Goal: Task Accomplishment & Management: Complete application form

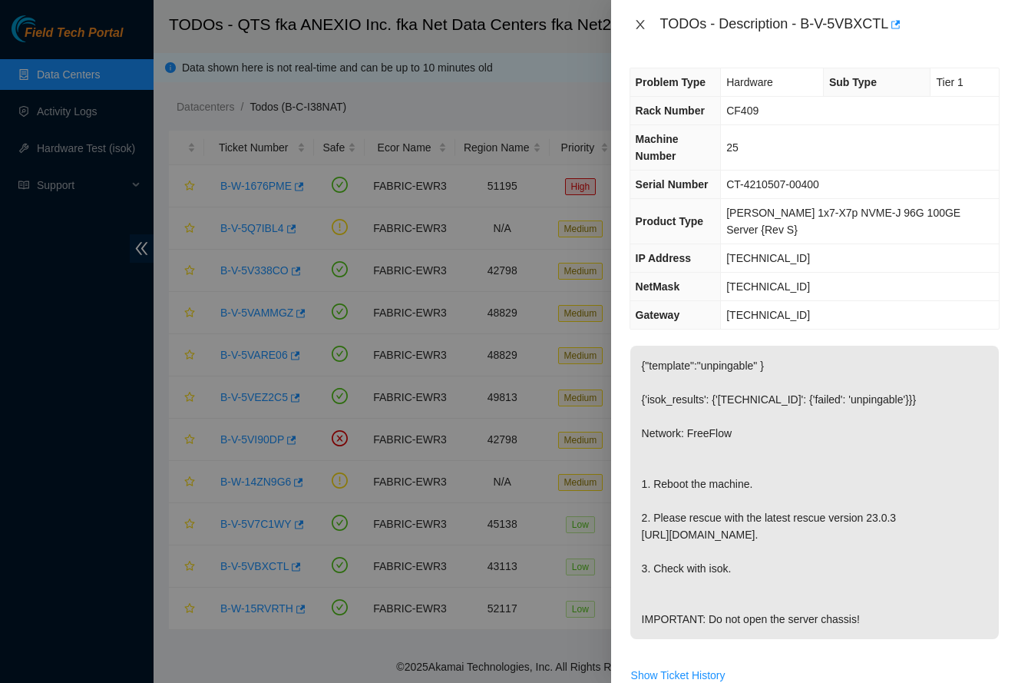
click at [638, 25] on icon "close" at bounding box center [640, 24] width 12 height 12
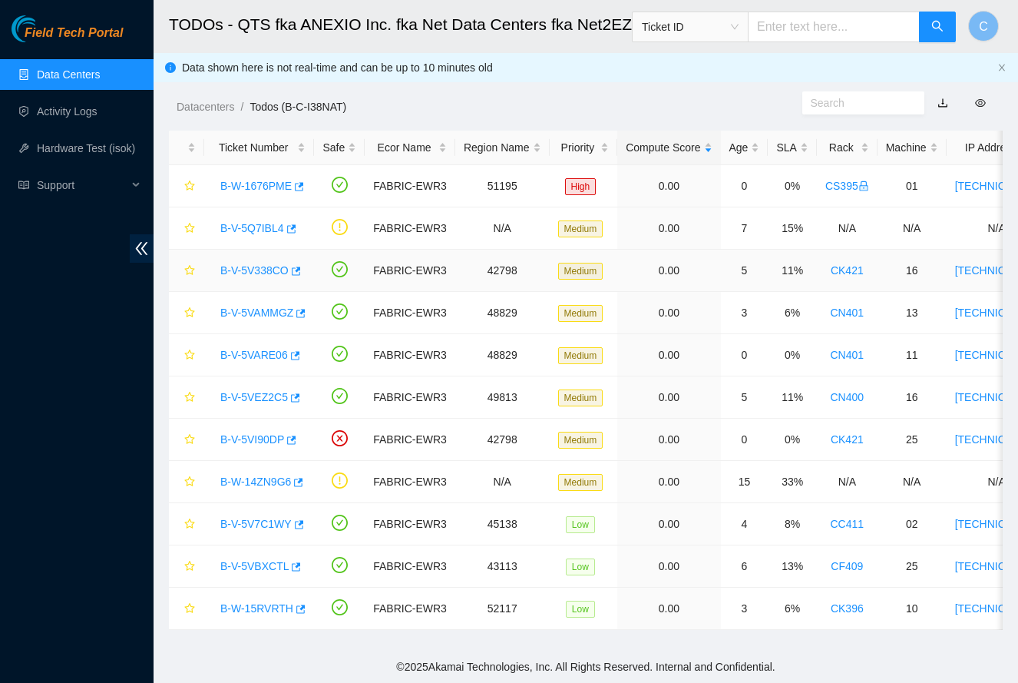
click at [249, 273] on link "B-V-5V338CO" at bounding box center [254, 270] width 68 height 12
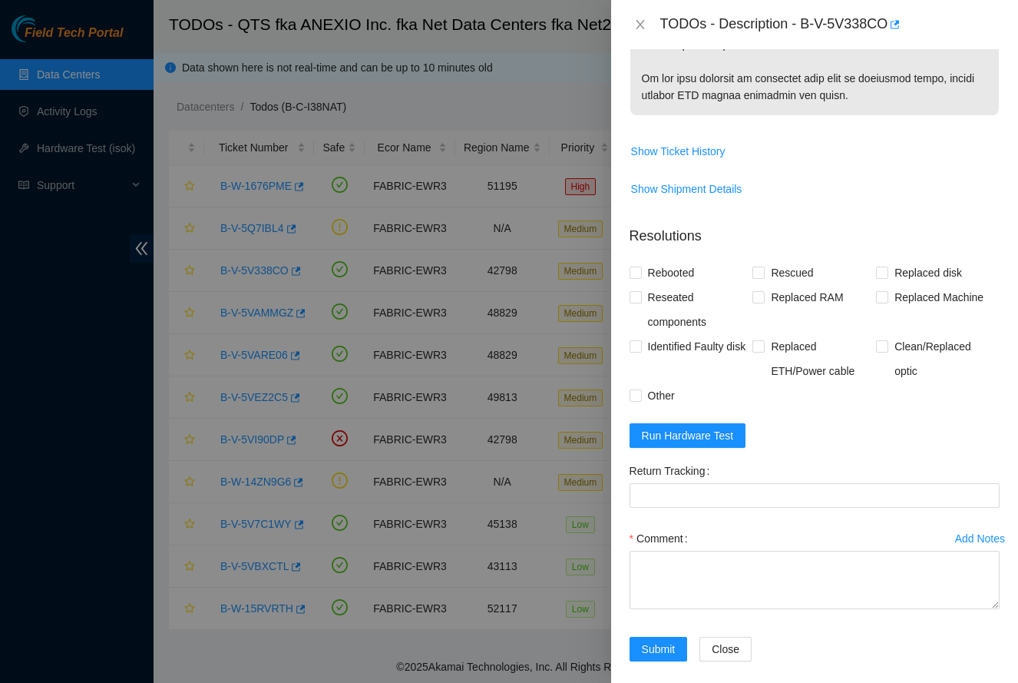
scroll to position [1080, 0]
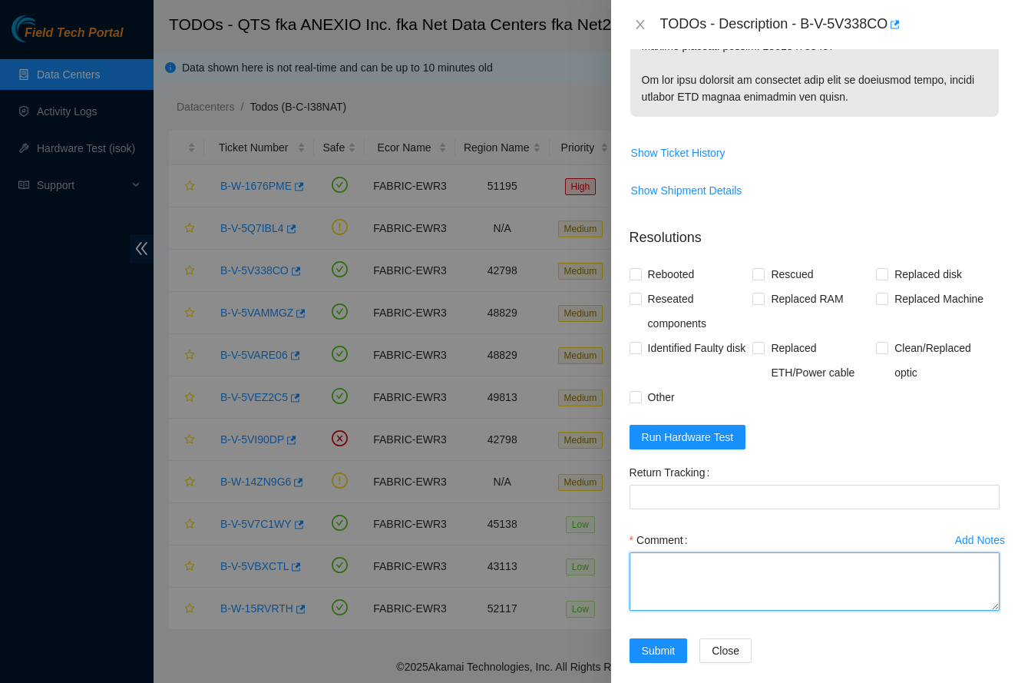
click at [684, 554] on textarea "Comment" at bounding box center [815, 581] width 370 height 58
paste textarea "-Safely powered down machine. -Removed tray containing disk s/n: S45PNC0R689476…"
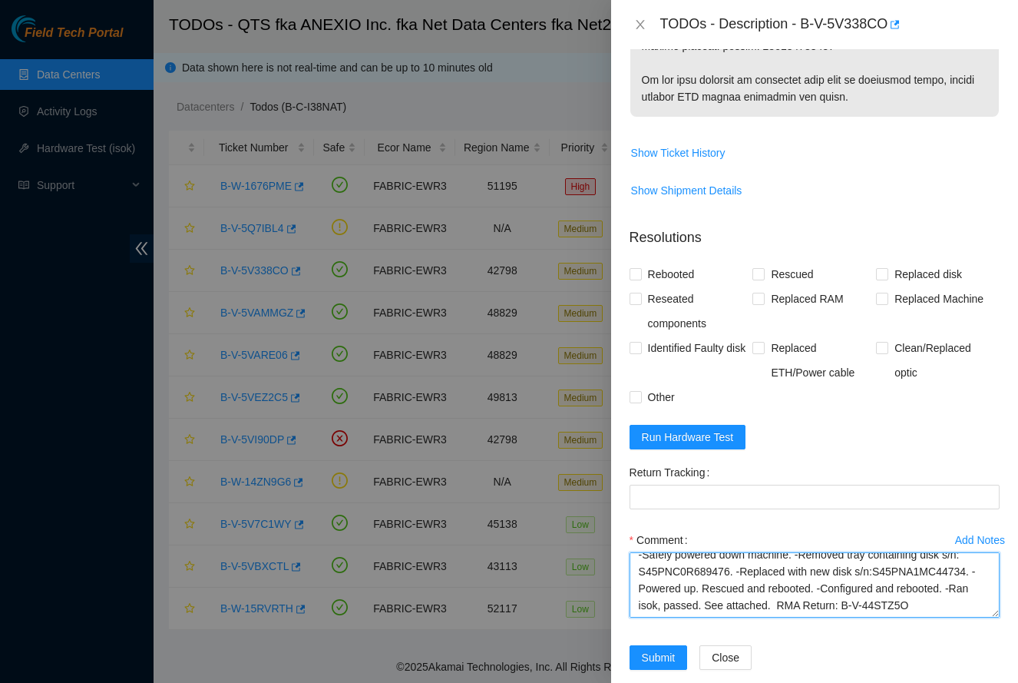
scroll to position [0, 0]
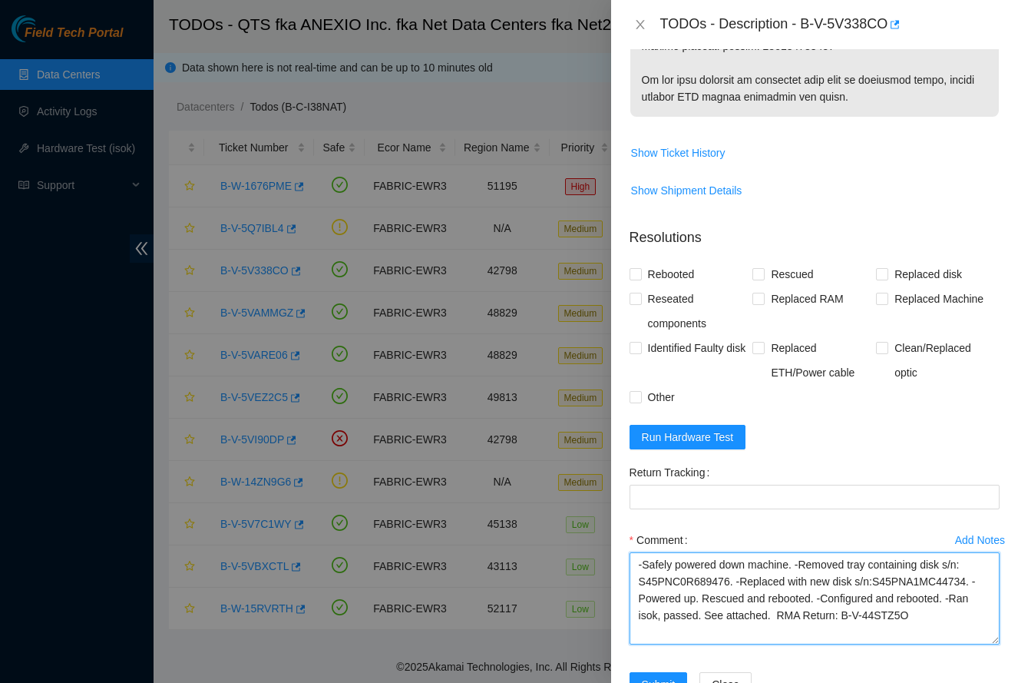
click at [950, 625] on textarea "-Safely powered down machine. -Removed tray containing disk s/n: S45PNC0R689476…" at bounding box center [815, 598] width 370 height 92
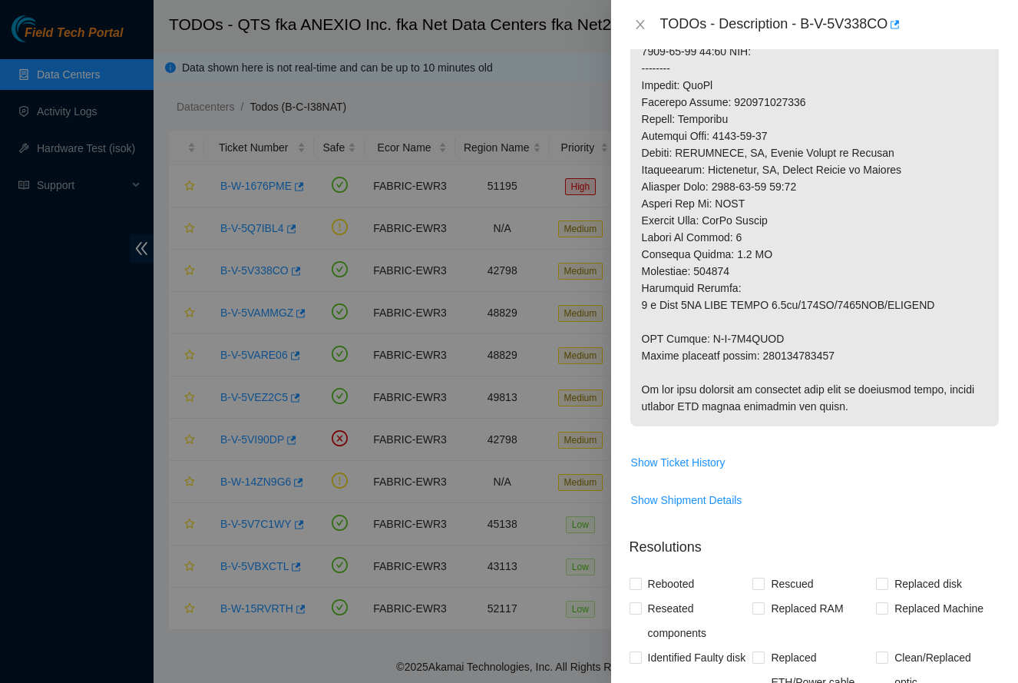
scroll to position [703, 0]
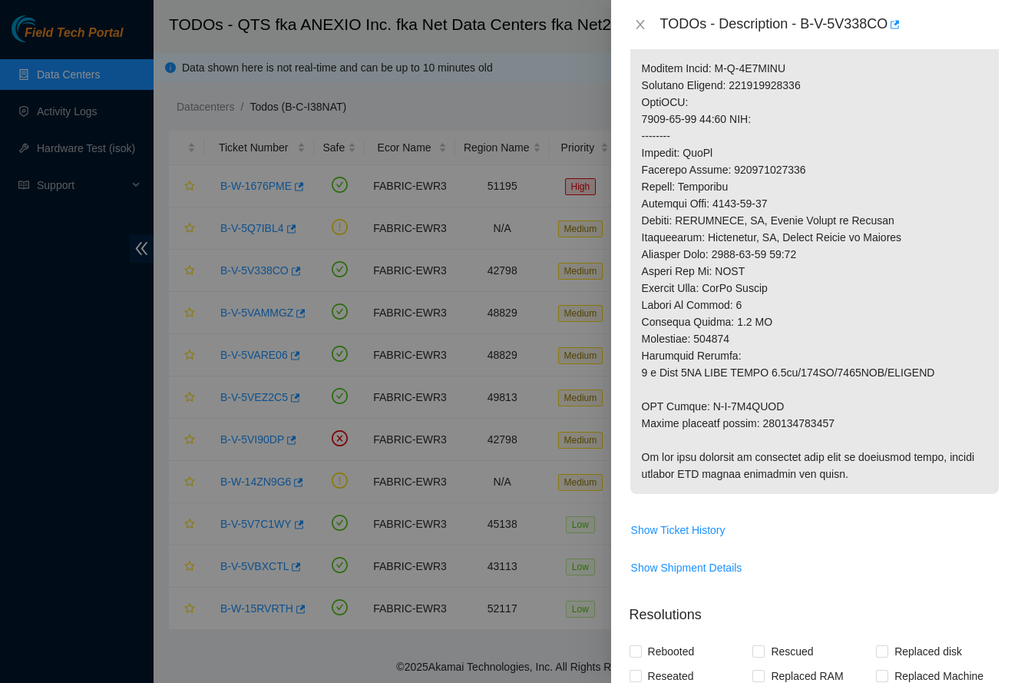
type textarea "-Safely powered down machine. -Removed tray containing disk s/n: S45PNC0R689476…"
click at [787, 411] on p at bounding box center [814, 68] width 369 height 851
copy p "450826216344"
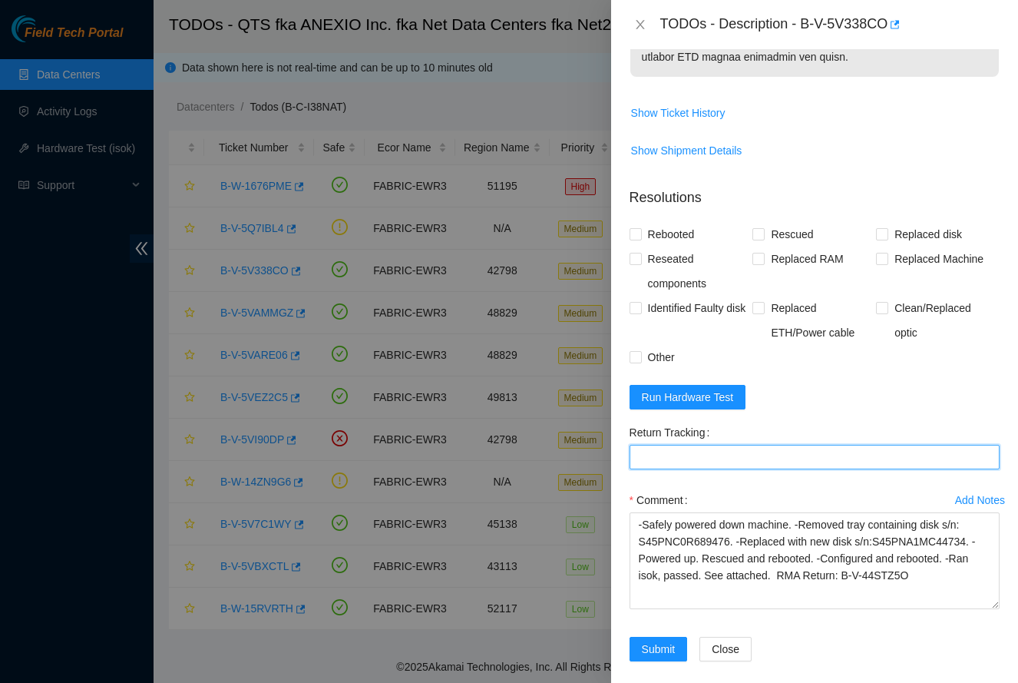
scroll to position [1118, 0]
click at [743, 446] on Tracking "Return Tracking" at bounding box center [815, 458] width 370 height 25
paste Tracking "450826216344"
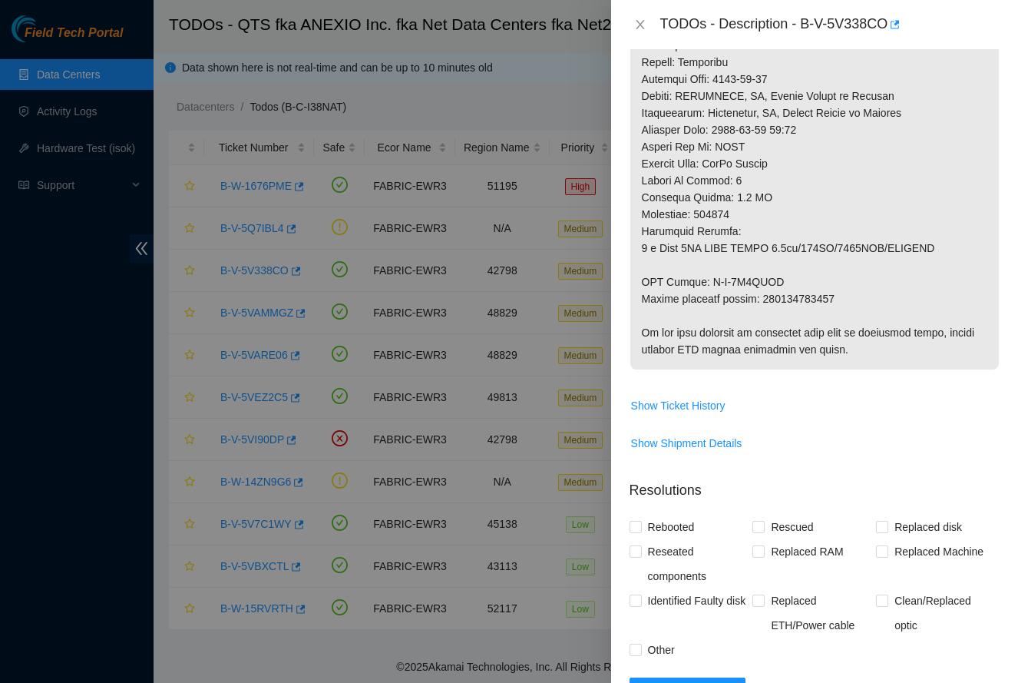
scroll to position [825, 0]
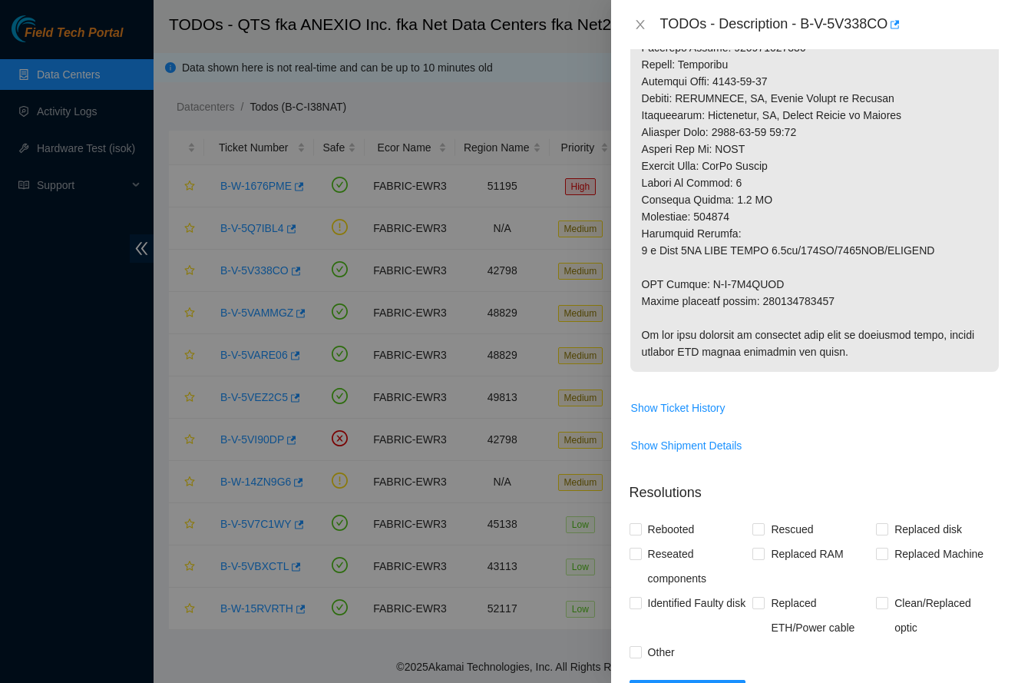
type Tracking "450826216344"
drag, startPoint x: 707, startPoint y: 267, endPoint x: 809, endPoint y: 265, distance: 102.1
copy p "B-V-5V9LBJO"
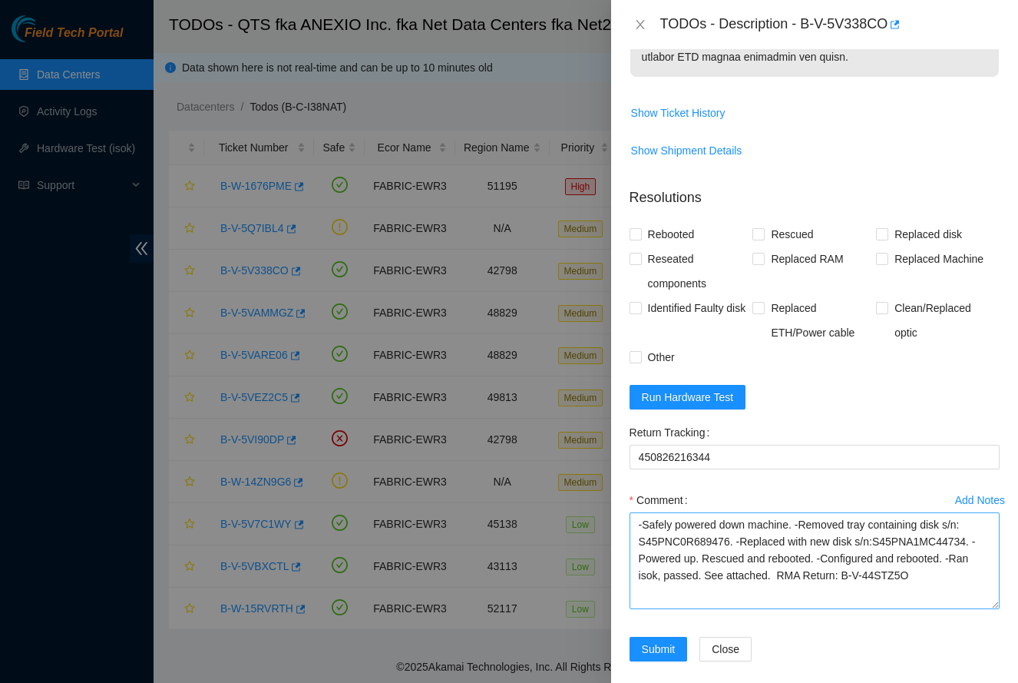
scroll to position [1118, 0]
drag, startPoint x: 847, startPoint y: 561, endPoint x: 847, endPoint y: 570, distance: 9.2
click at [847, 572] on textarea "-Safely powered down machine. -Removed tray containing disk s/n: S45PNC0R689476…" at bounding box center [815, 562] width 370 height 97
paste textarea "5V9LBJO"
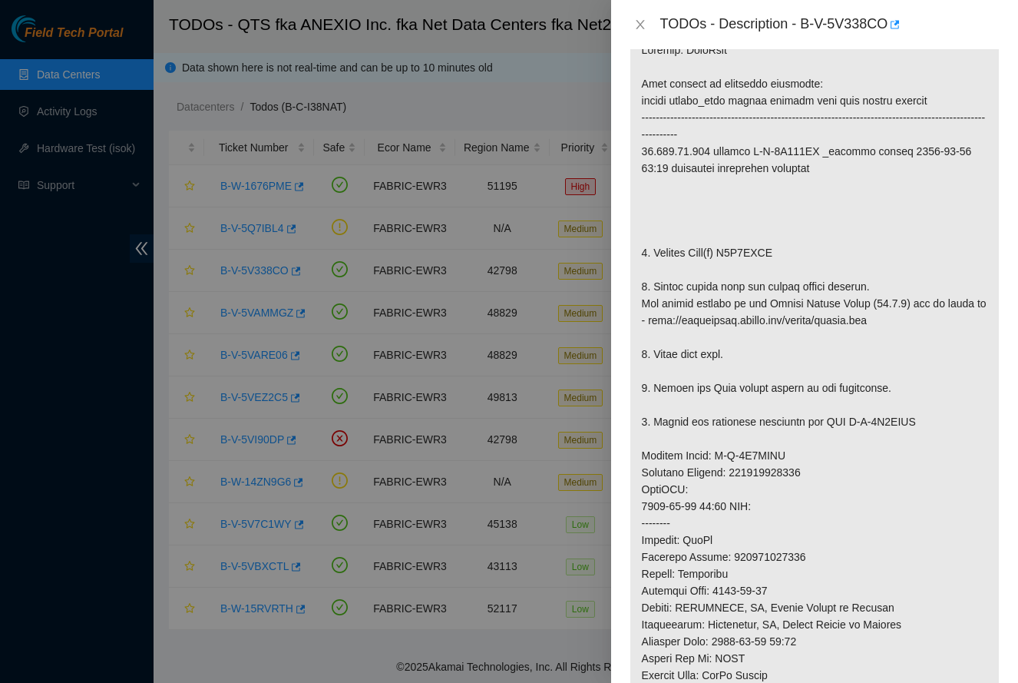
scroll to position [243, 0]
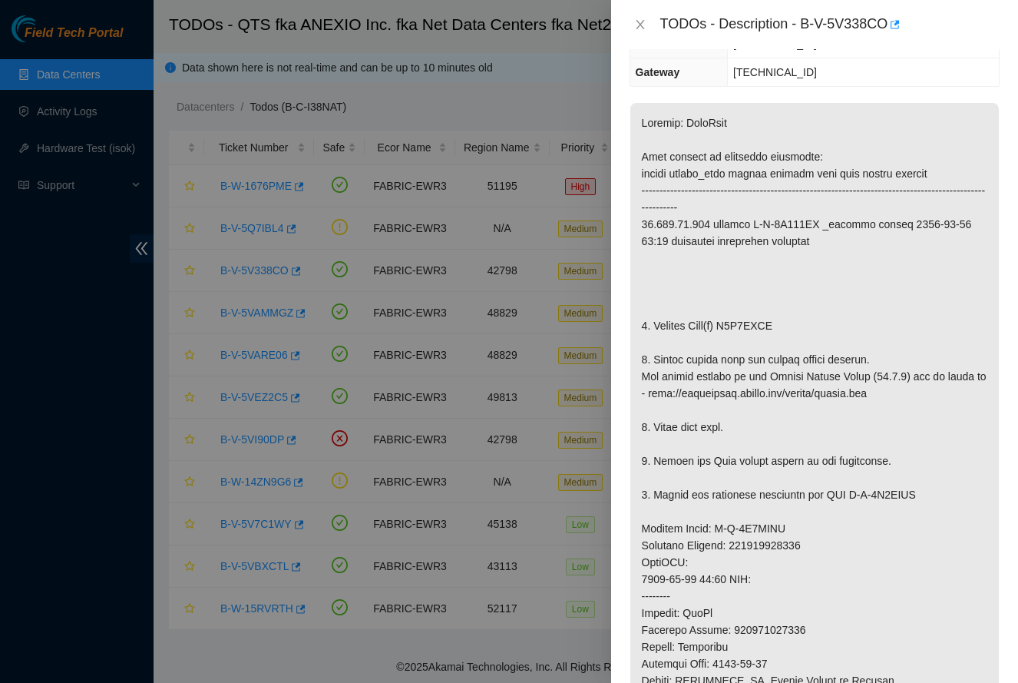
click at [772, 289] on p at bounding box center [814, 528] width 369 height 851
copy p "Z1Z7KZTY"
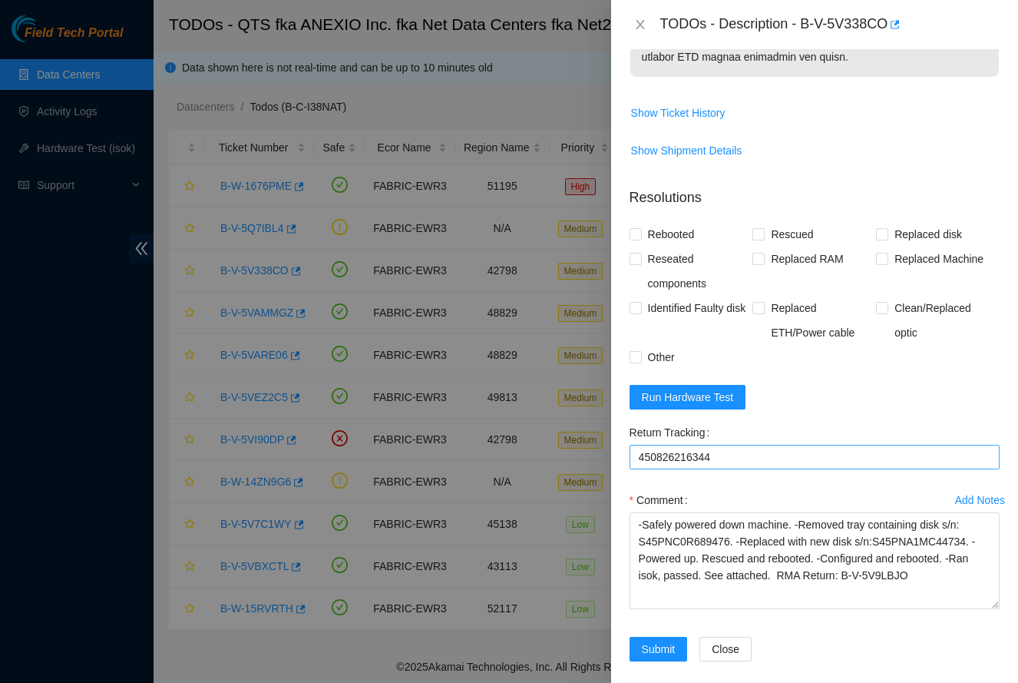
scroll to position [1118, 0]
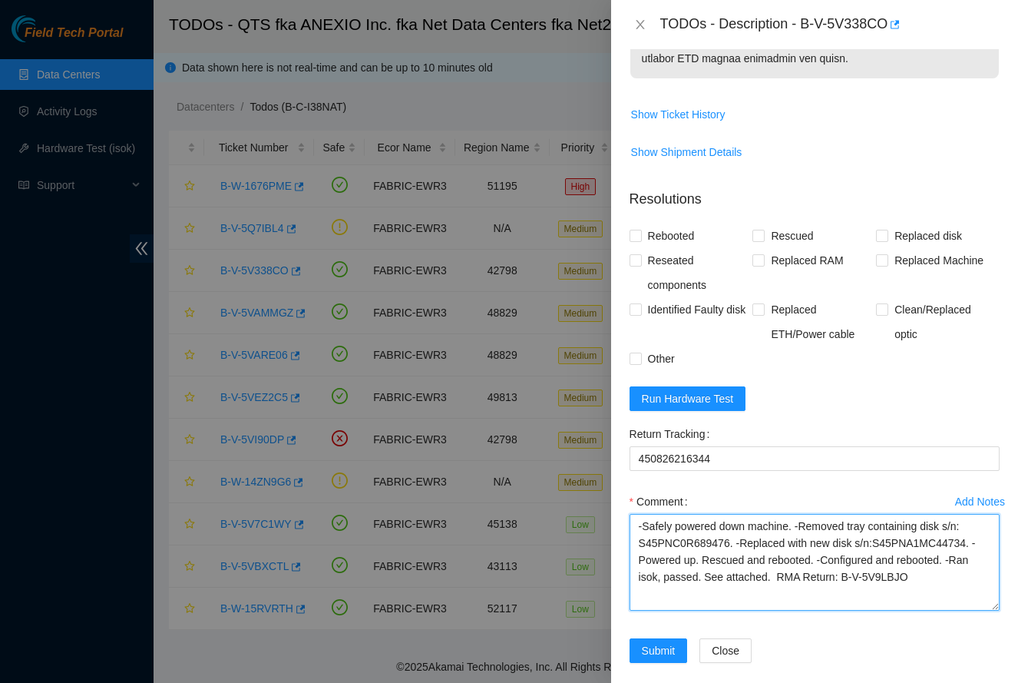
click at [693, 527] on textarea "-Safely powered down machine. -Removed tray containing disk s/n: S45PNC0R689476…" at bounding box center [815, 562] width 370 height 97
paste textarea "Z1Z7KZTY"
click at [894, 523] on textarea "-Safely powered down machine. -Removed tray containing disk s/n: Z1Z7KZTY. -Rep…" at bounding box center [815, 562] width 370 height 97
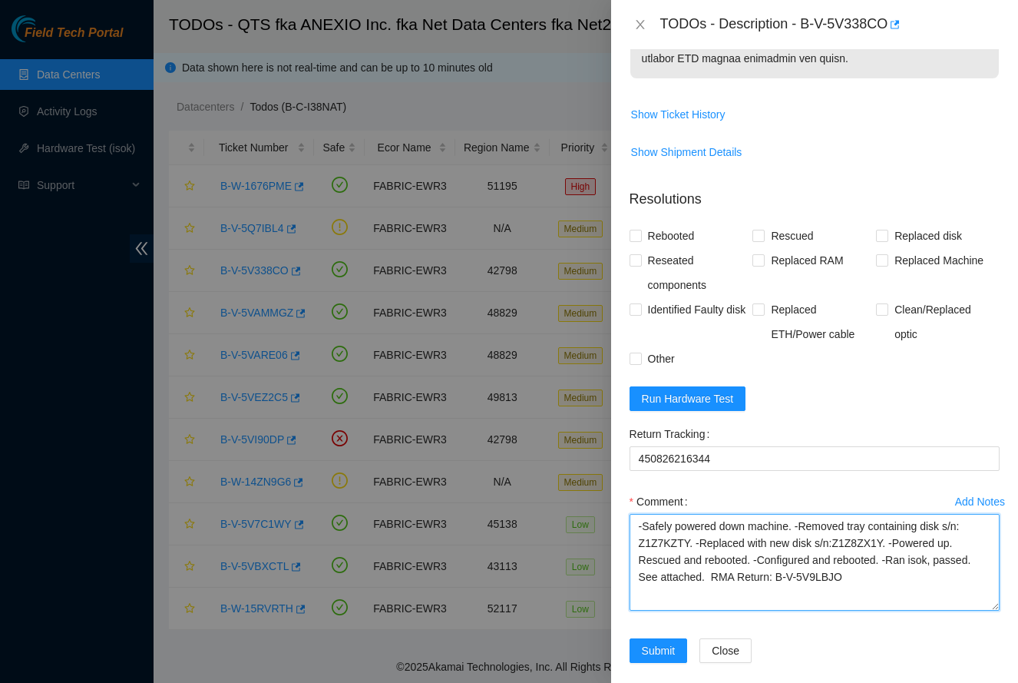
click at [894, 580] on textarea "-Safely powered down machine. -Removed tray containing disk s/n: Z1Z7KZTY. -Rep…" at bounding box center [815, 562] width 370 height 97
type textarea "-Safely powered down machine. -Removed tray containing disk s/n: Z1Z7KZTY. -Rep…"
click at [914, 223] on span "Replaced disk" at bounding box center [928, 235] width 80 height 25
click at [887, 230] on input "Replaced disk" at bounding box center [881, 235] width 11 height 11
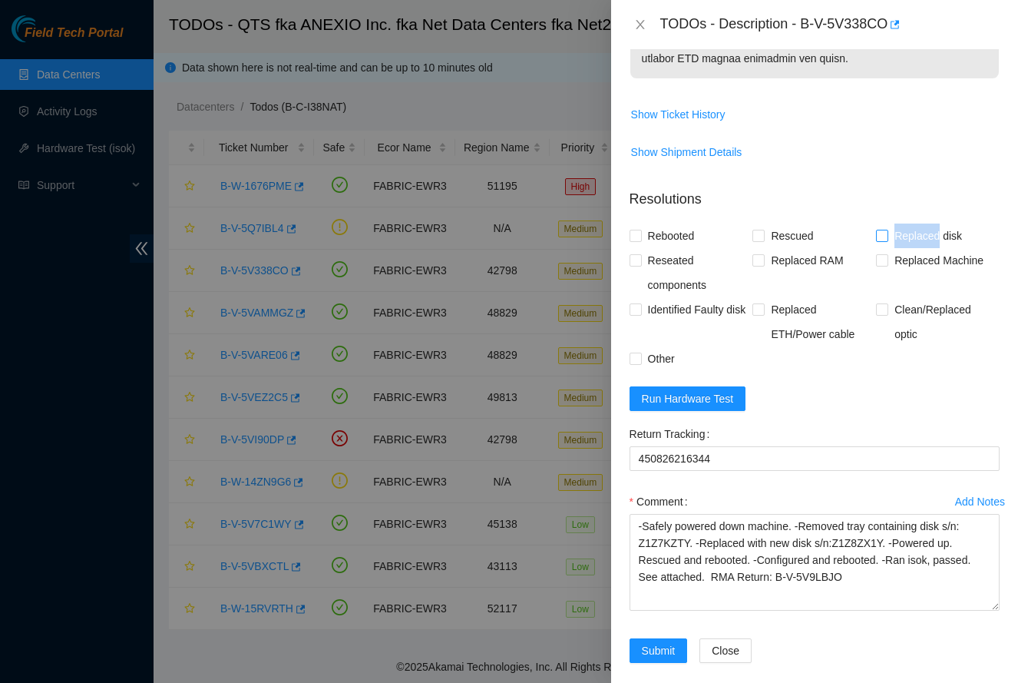
click at [914, 223] on span "Replaced disk" at bounding box center [928, 235] width 80 height 25
click at [887, 230] on input "Replaced disk" at bounding box center [881, 235] width 11 height 11
checkbox input "false"
click at [666, 223] on span "Rebooted" at bounding box center [671, 235] width 59 height 25
click at [640, 230] on input "Rebooted" at bounding box center [635, 235] width 11 height 11
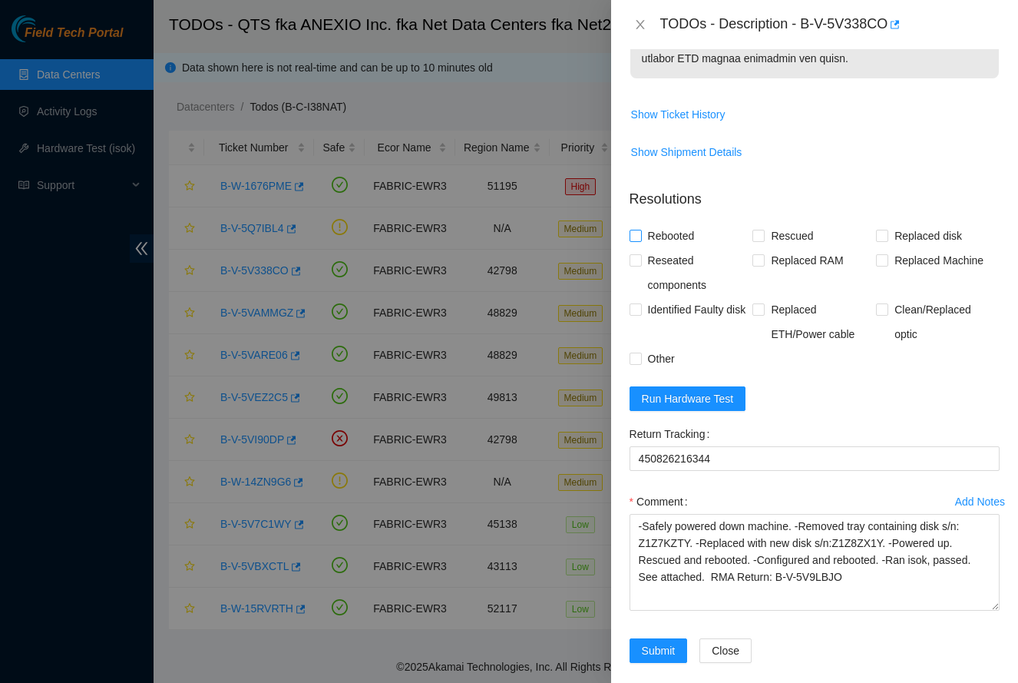
checkbox input "true"
click at [795, 223] on span "Rescued" at bounding box center [792, 235] width 55 height 25
click at [763, 230] on input "Rescued" at bounding box center [757, 235] width 11 height 11
checkbox input "true"
click at [904, 223] on span "Replaced disk" at bounding box center [928, 235] width 80 height 25
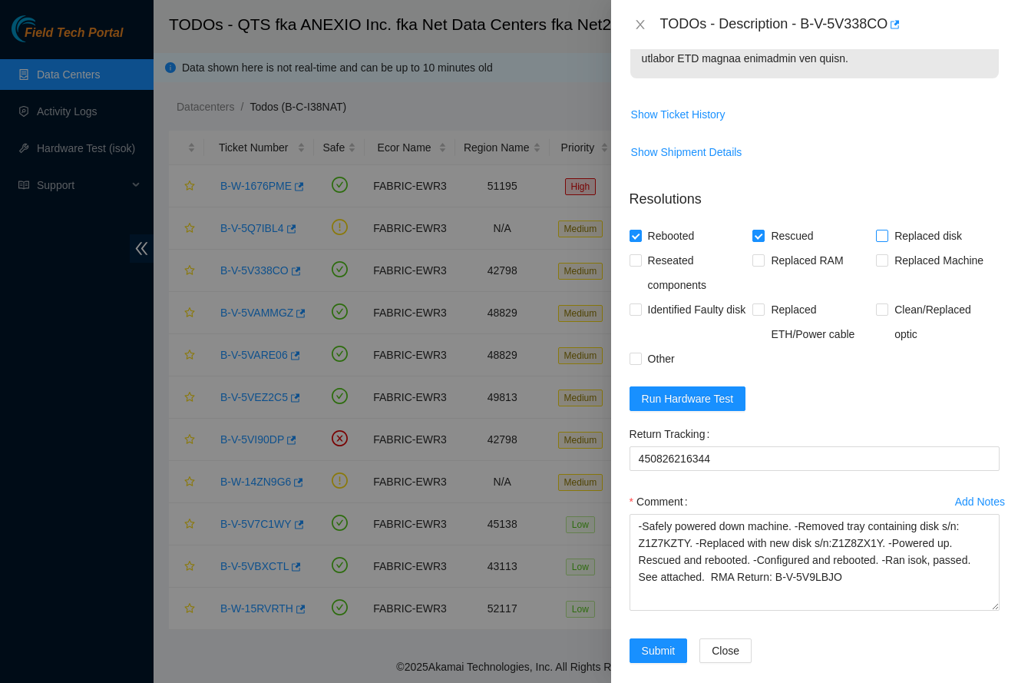
click at [887, 230] on input "Replaced disk" at bounding box center [881, 235] width 11 height 11
checkbox input "true"
click at [759, 561] on textarea "-Safely powered down machine. -Removed tray containing disk s/n: Z1Z7KZTY. -Rep…" at bounding box center [815, 562] width 370 height 97
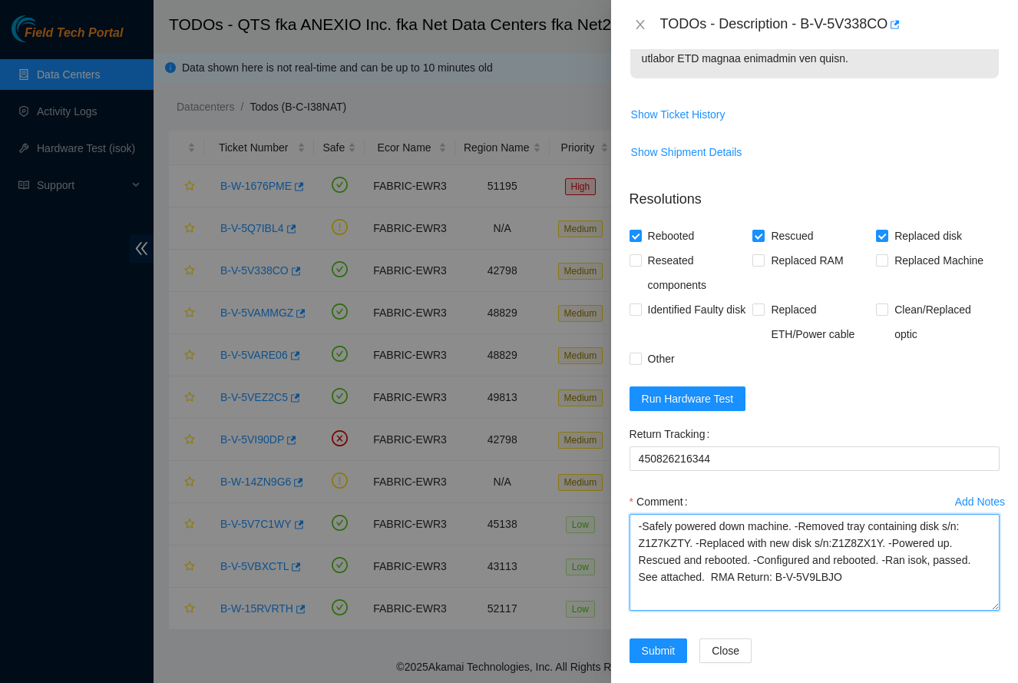
click at [759, 561] on textarea "-Safely powered down machine. -Removed tray containing disk s/n: Z1Z7KZTY. -Rep…" at bounding box center [815, 562] width 370 height 97
click at [864, 574] on textarea "-Safely powered down machine. -Removed tray containing disk s/n: Z1Z7KZTY. -Rep…" at bounding box center [815, 562] width 370 height 97
click at [868, 561] on textarea "-Safely powered down machine. -Removed tray containing disk s/n: Z1Z7KZTY. -Rep…" at bounding box center [815, 562] width 370 height 97
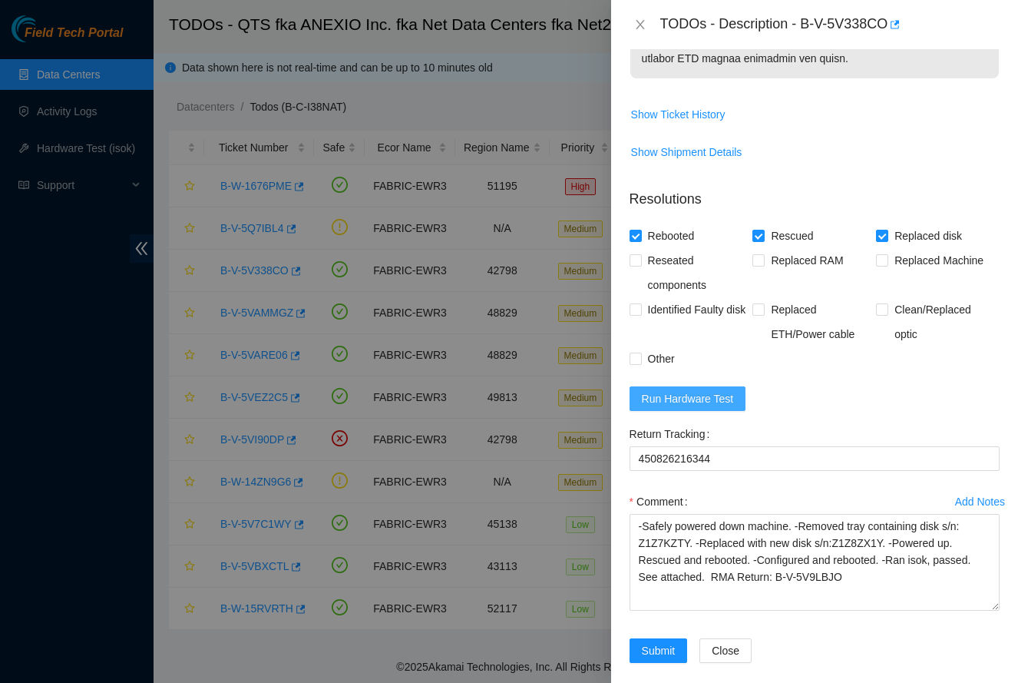
click at [703, 390] on span "Run Hardware Test" at bounding box center [688, 398] width 92 height 17
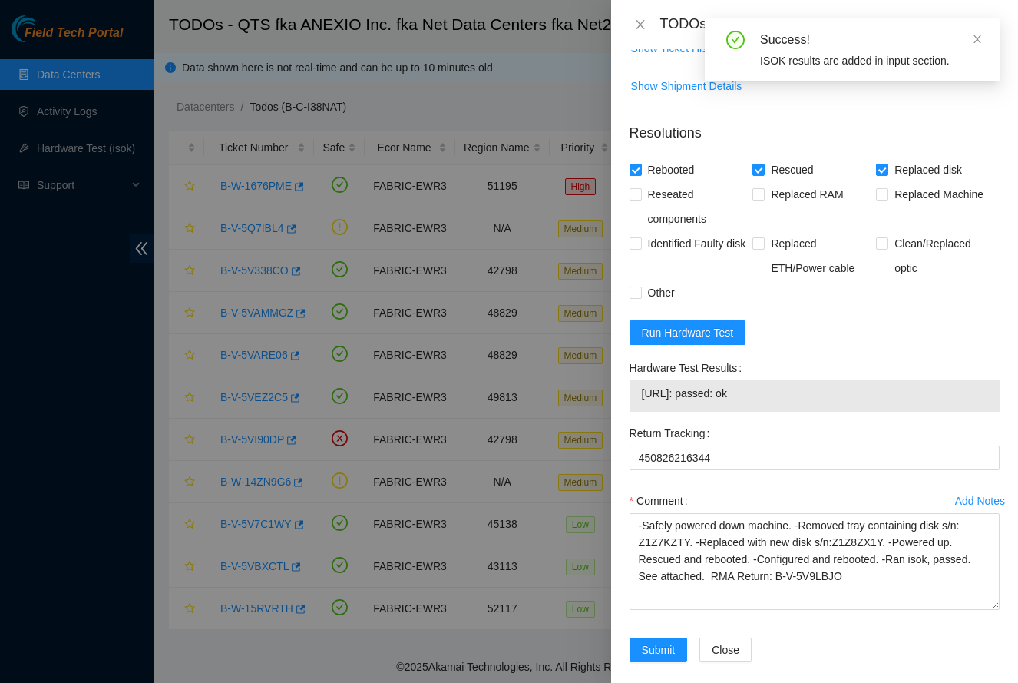
scroll to position [1183, 0]
click at [658, 642] on span "Submit" at bounding box center [659, 650] width 34 height 17
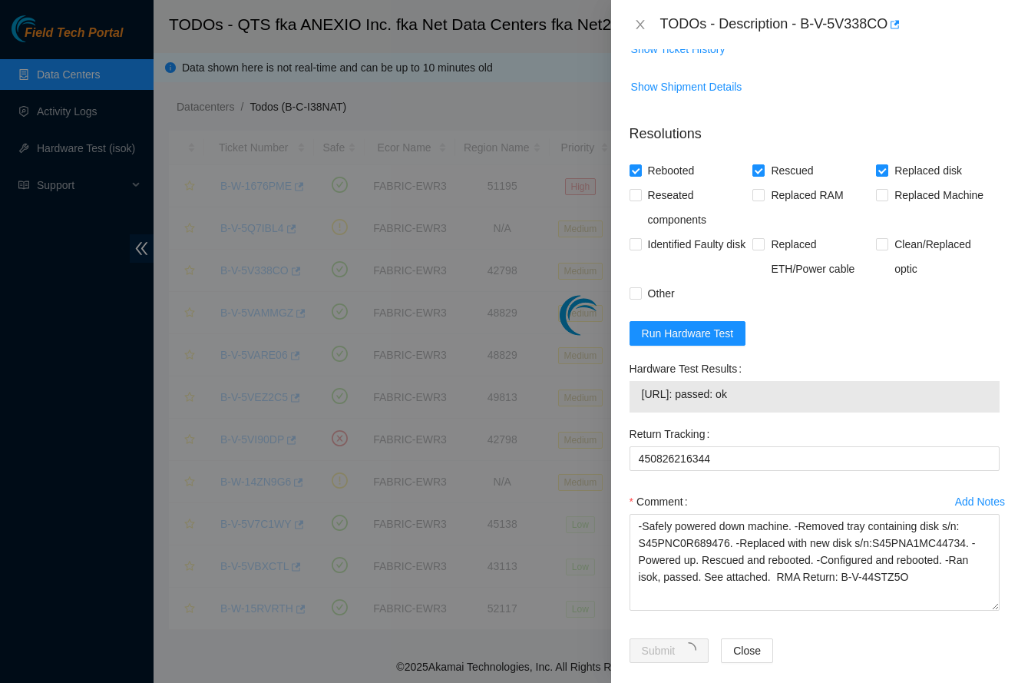
scroll to position [174, 0]
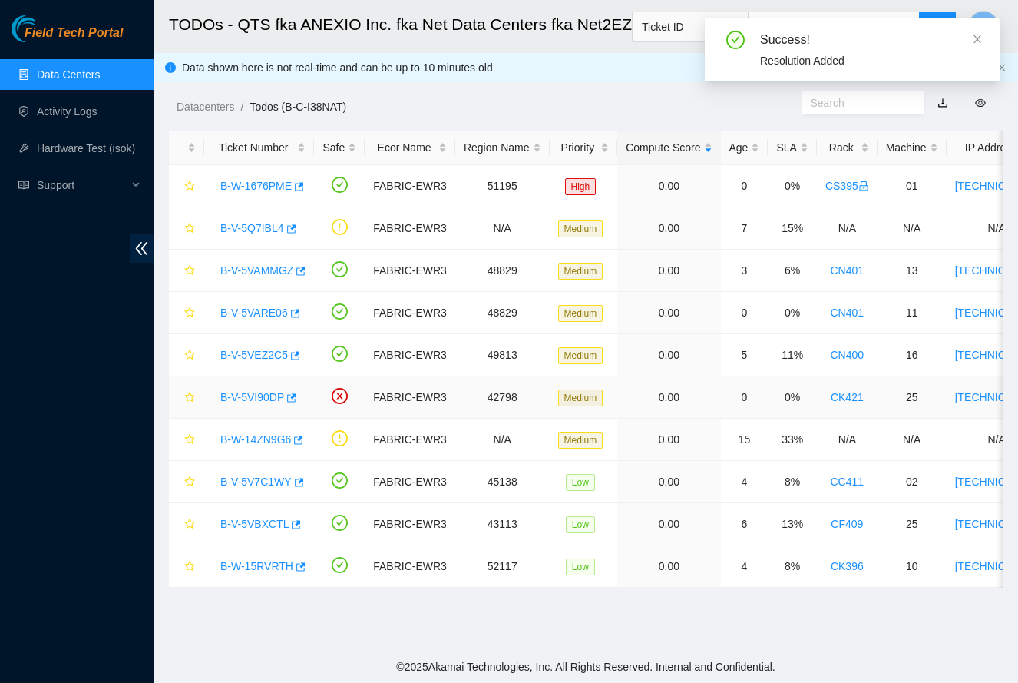
click at [257, 395] on link "B-V-5VI90DP" at bounding box center [252, 397] width 64 height 12
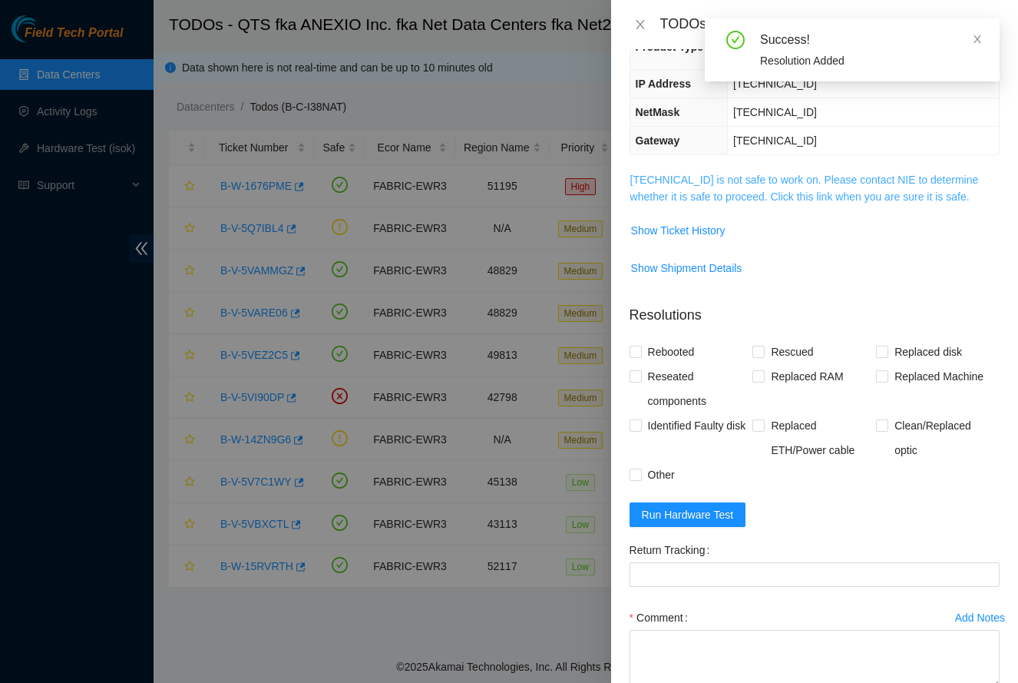
click at [752, 174] on link "[TECHNICAL_ID] is not safe to work on. Please contact NIE to determine whether …" at bounding box center [804, 188] width 349 height 29
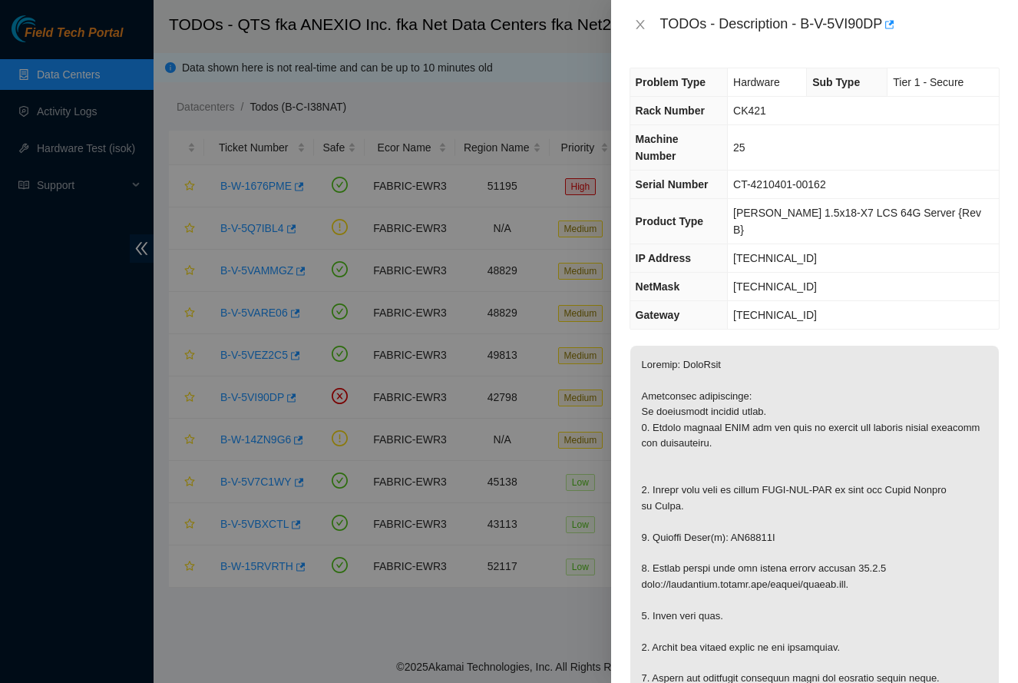
scroll to position [0, 0]
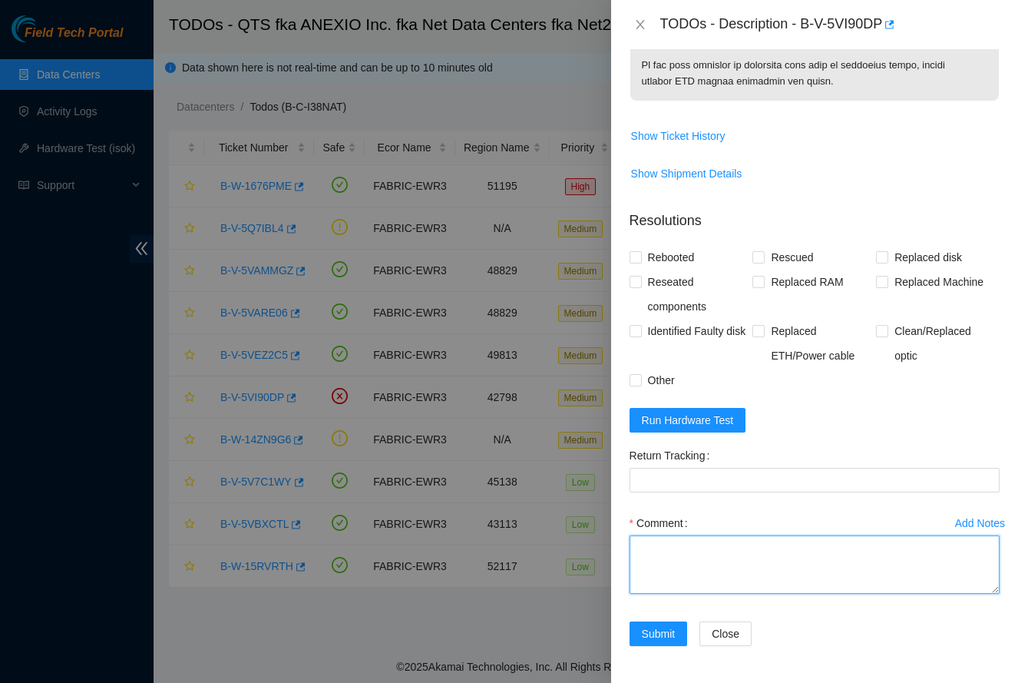
click at [716, 574] on textarea "Comment" at bounding box center [815, 564] width 370 height 58
paste textarea "-Safely powered down machine. -Removed tray containing disk s/n: Z1Z7KZTY. -Rep…"
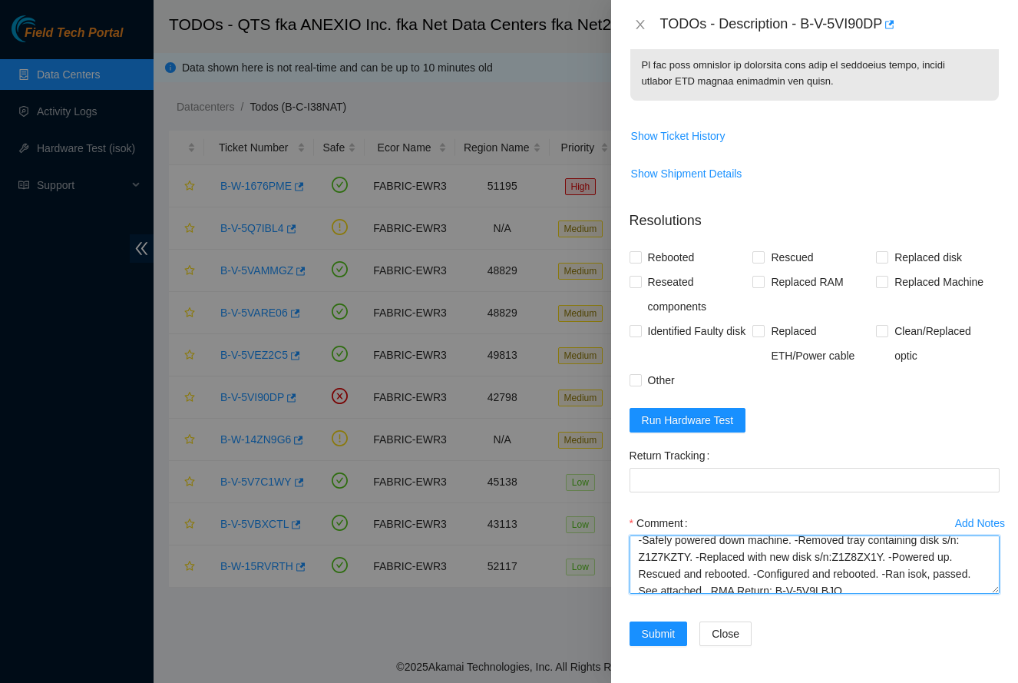
scroll to position [0, 0]
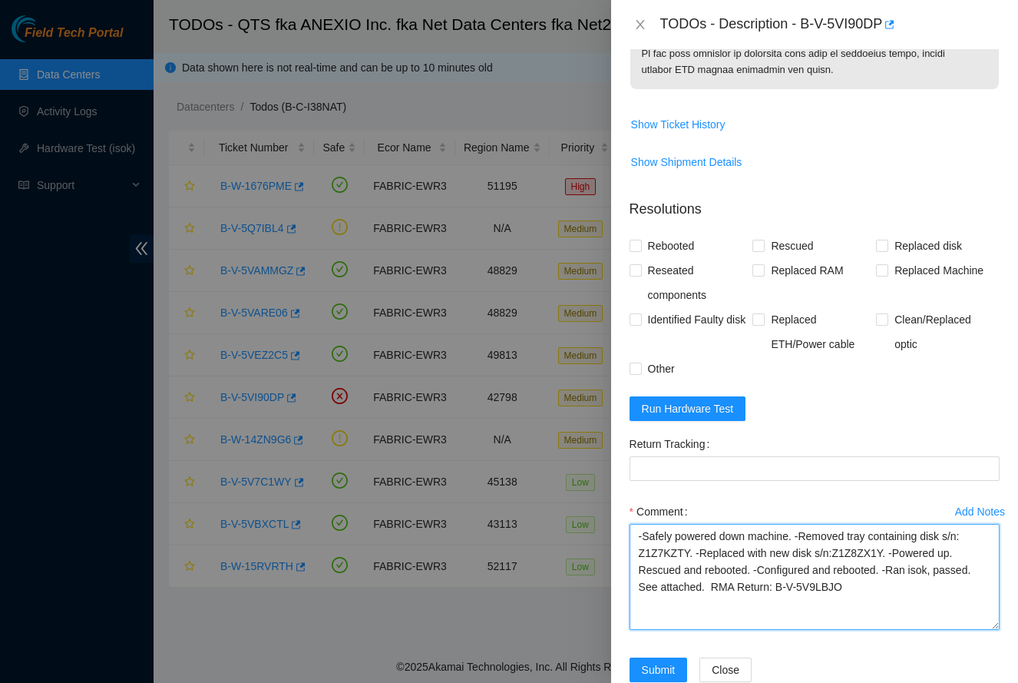
click at [952, 630] on textarea "-Safely powered down machine. -Removed tray containing disk s/n: Z1Z7KZTY. -Rep…" at bounding box center [815, 577] width 370 height 106
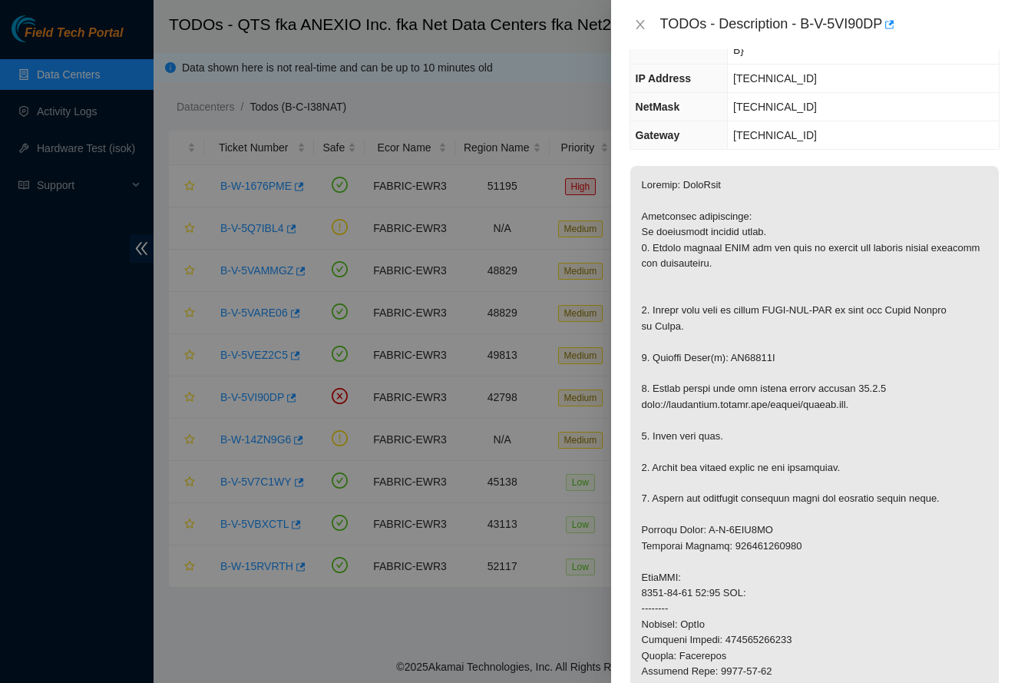
scroll to position [124, 0]
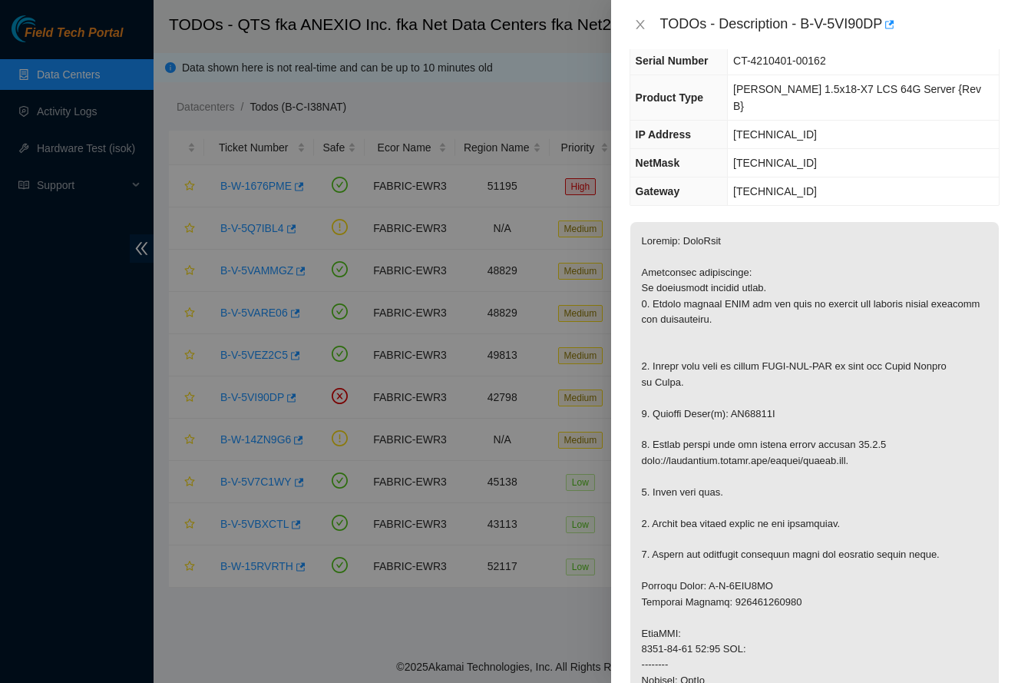
click at [773, 374] on p at bounding box center [814, 625] width 369 height 807
copy p "WS20500T"
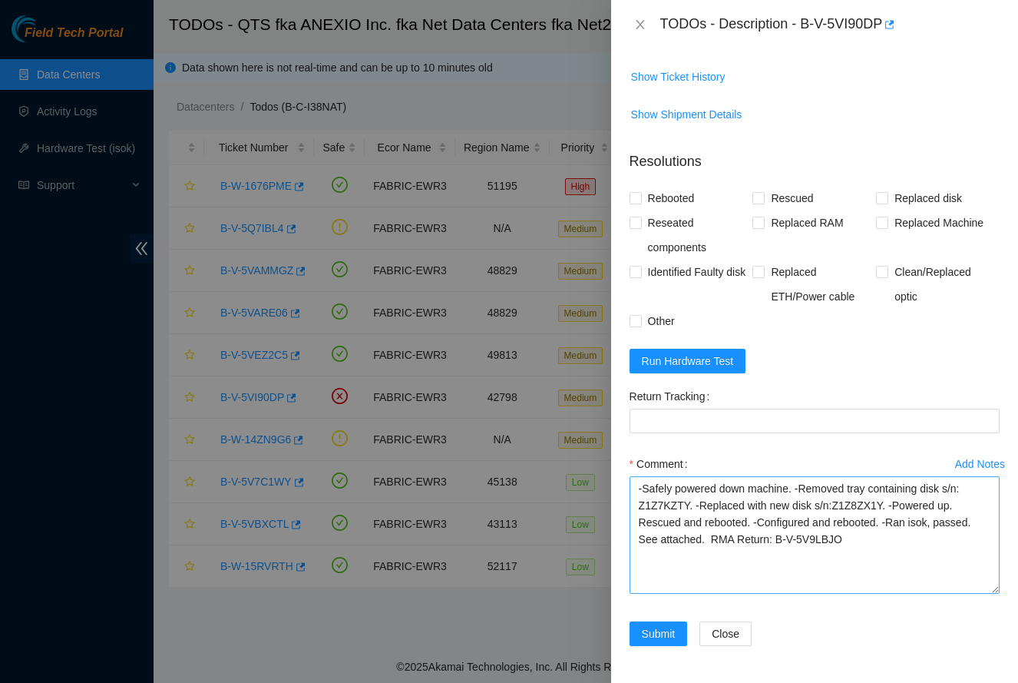
scroll to position [1123, 0]
click at [655, 507] on textarea "-Safely powered down machine. -Removed tray containing disk s/n: Z1Z7KZTY. -Rep…" at bounding box center [815, 534] width 370 height 117
paste textarea "WS20500T"
click at [867, 505] on textarea "-Safely powered down machine. -Removed tray containing disk s/n: WS20500T. -Rep…" at bounding box center [815, 534] width 370 height 117
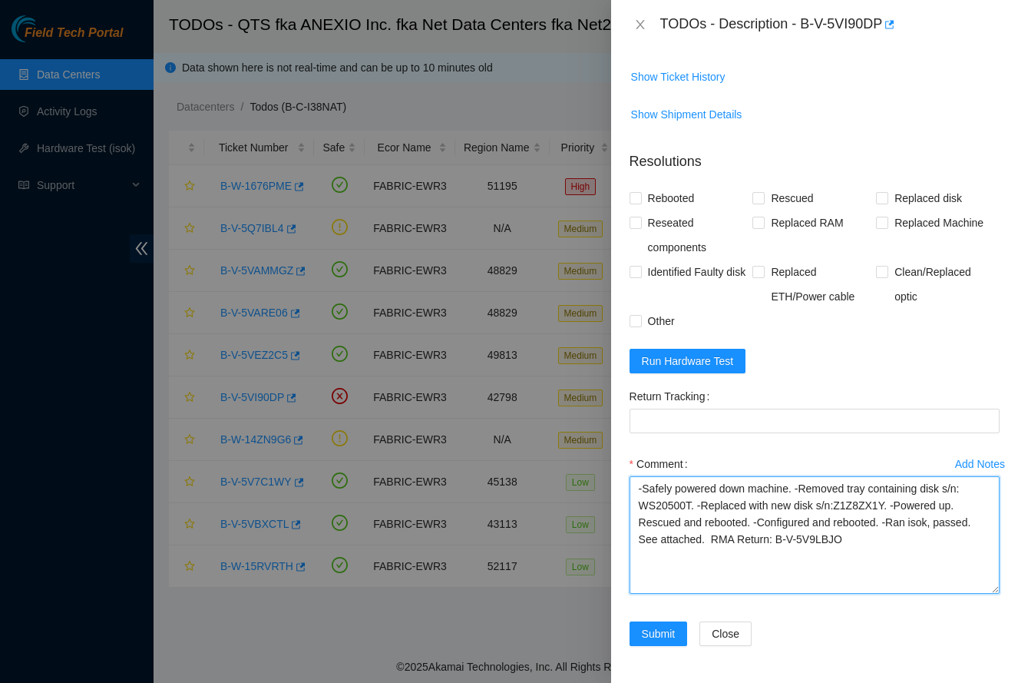
click at [867, 505] on textarea "-Safely powered down machine. -Removed tray containing disk s/n: WS20500T. -Rep…" at bounding box center [815, 534] width 370 height 117
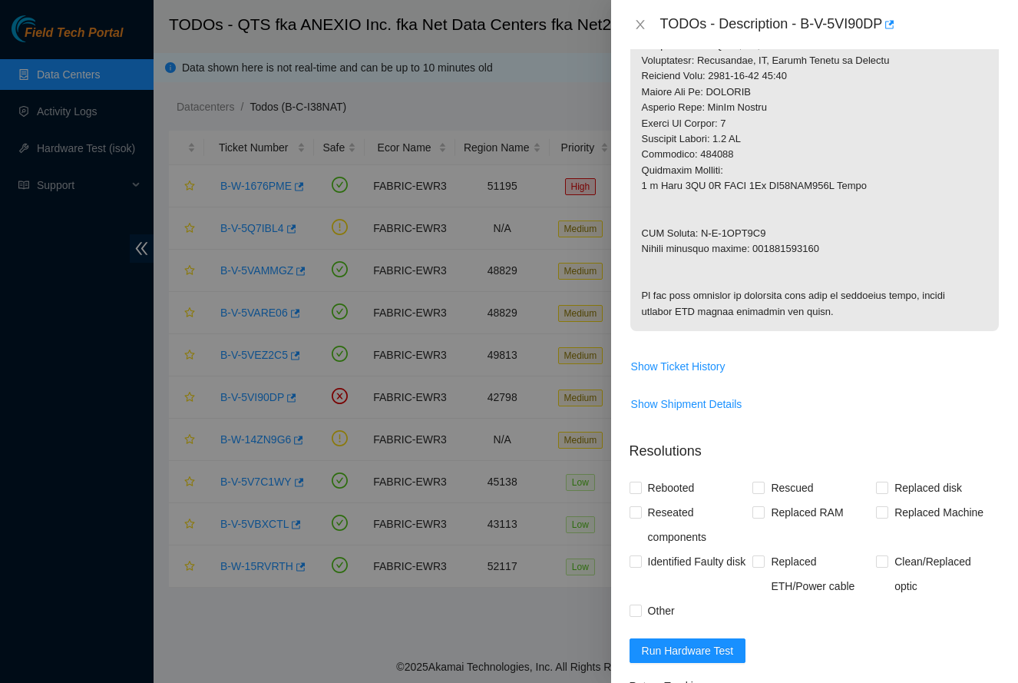
scroll to position [819, 0]
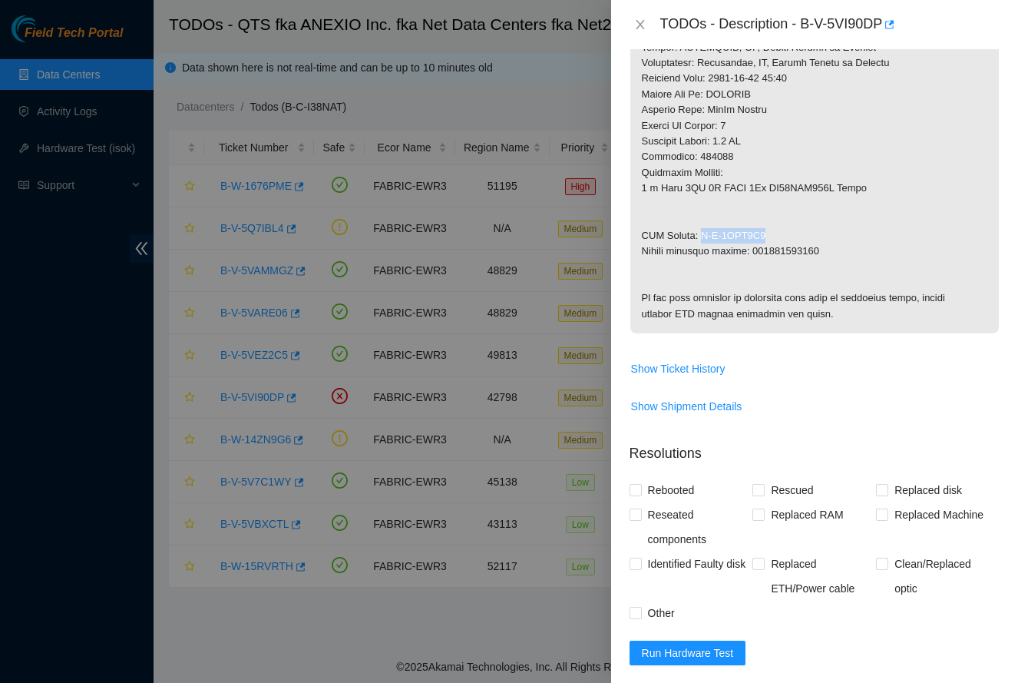
drag, startPoint x: 702, startPoint y: 187, endPoint x: 783, endPoint y: 190, distance: 81.4
copy p "B-V-5VJG1Z1"
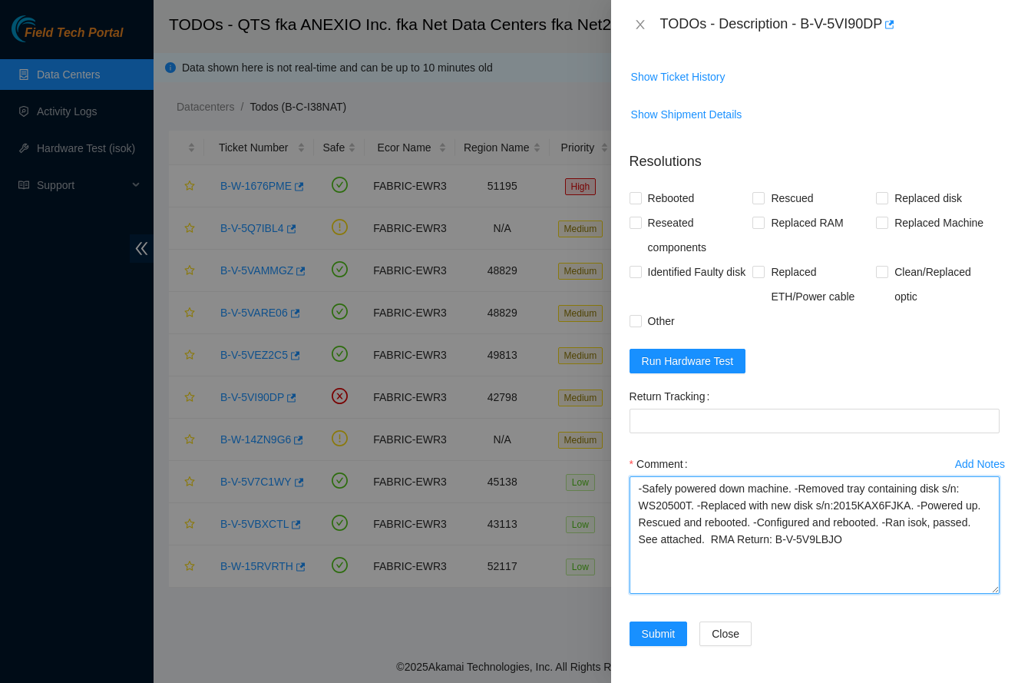
drag, startPoint x: 818, startPoint y: 537, endPoint x: 831, endPoint y: 556, distance: 22.1
click at [831, 556] on textarea "-Safely powered down machine. -Removed tray containing disk s/n: WS20500T. -Rep…" at bounding box center [815, 534] width 370 height 117
paste textarea "JG1Z1"
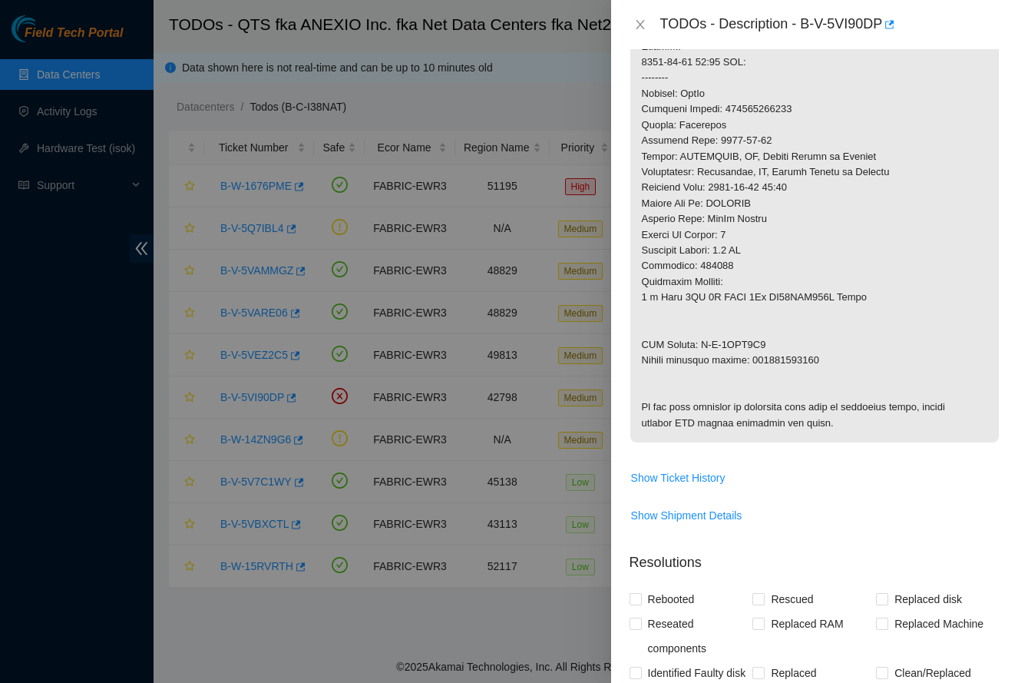
scroll to position [680, 0]
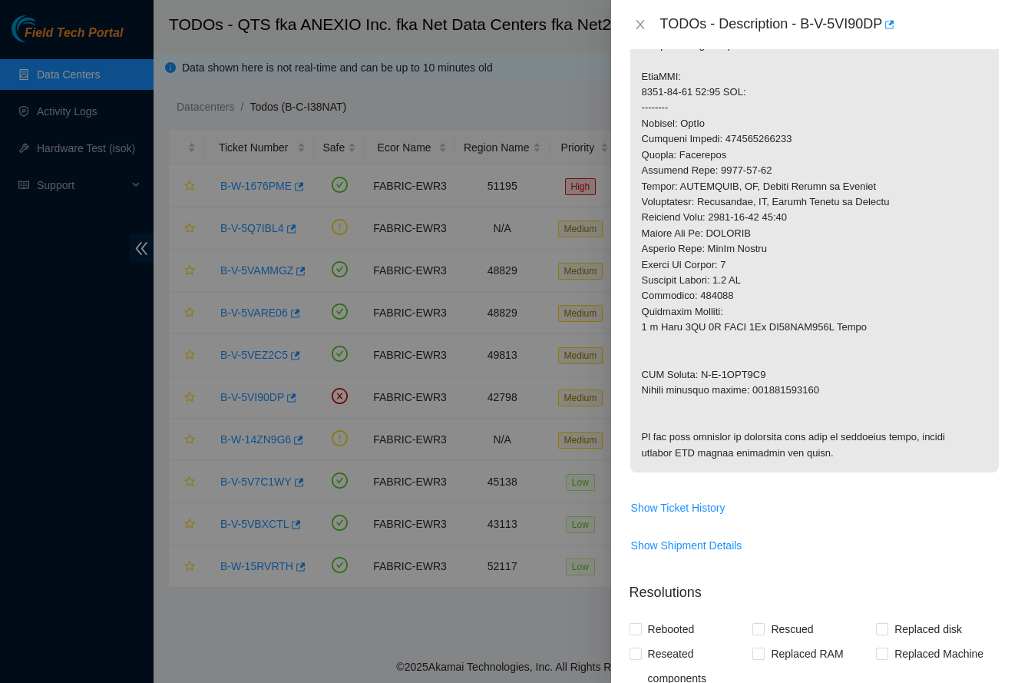
type textarea "-Safely powered down machine. -Removed tray containing disk s/n: WS20500T. -Rep…"
click at [802, 341] on p at bounding box center [814, 68] width 369 height 807
copy p "463470053831"
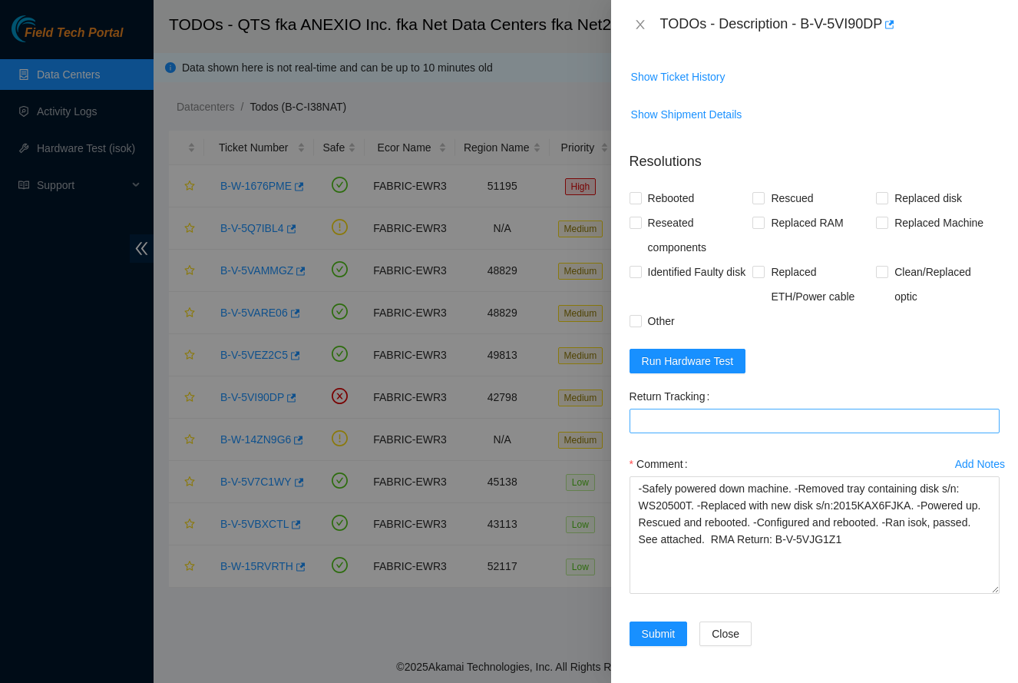
scroll to position [1123, 0]
click at [754, 422] on Tracking "Return Tracking" at bounding box center [815, 420] width 370 height 25
paste Tracking "463470053831"
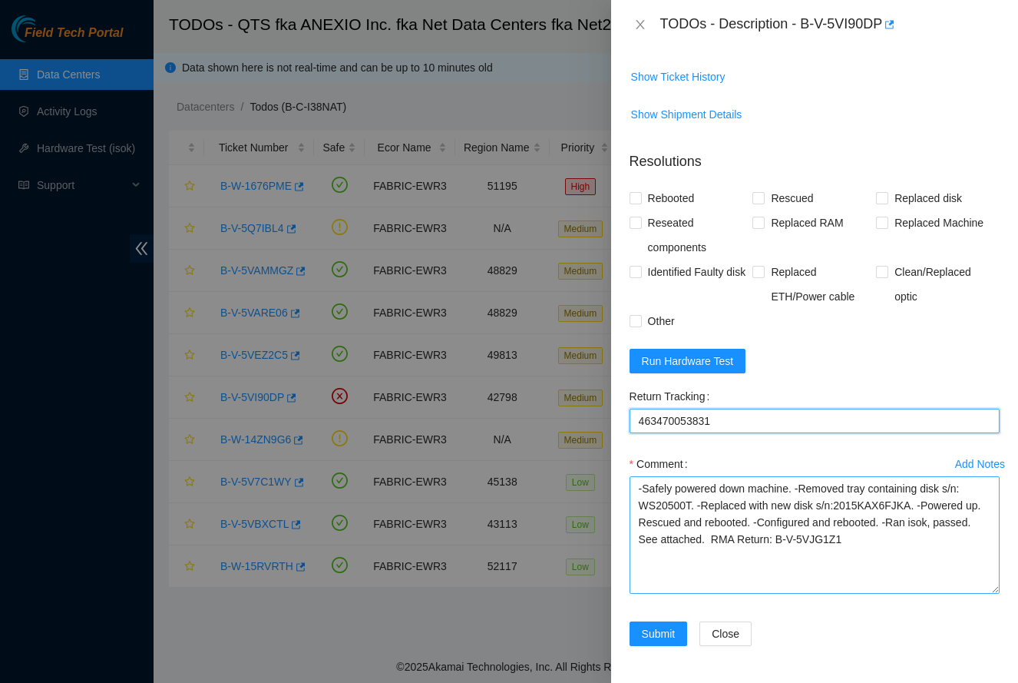
type Tracking "463470053831"
click at [928, 544] on textarea "-Safely powered down machine. -Removed tray containing disk s/n: WS20500T. -Rep…" at bounding box center [815, 534] width 370 height 117
click at [861, 504] on textarea "-Safely powered down machine. -Removed tray containing disk s/n: WS20500T. -Rep…" at bounding box center [815, 534] width 370 height 117
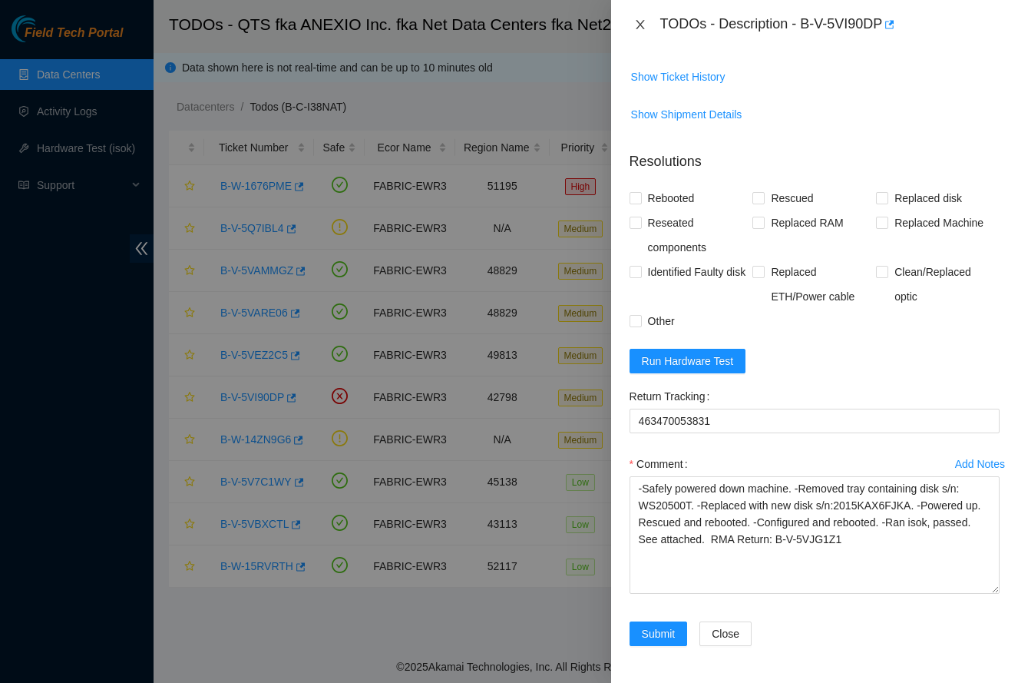
click at [642, 23] on icon "close" at bounding box center [640, 24] width 12 height 12
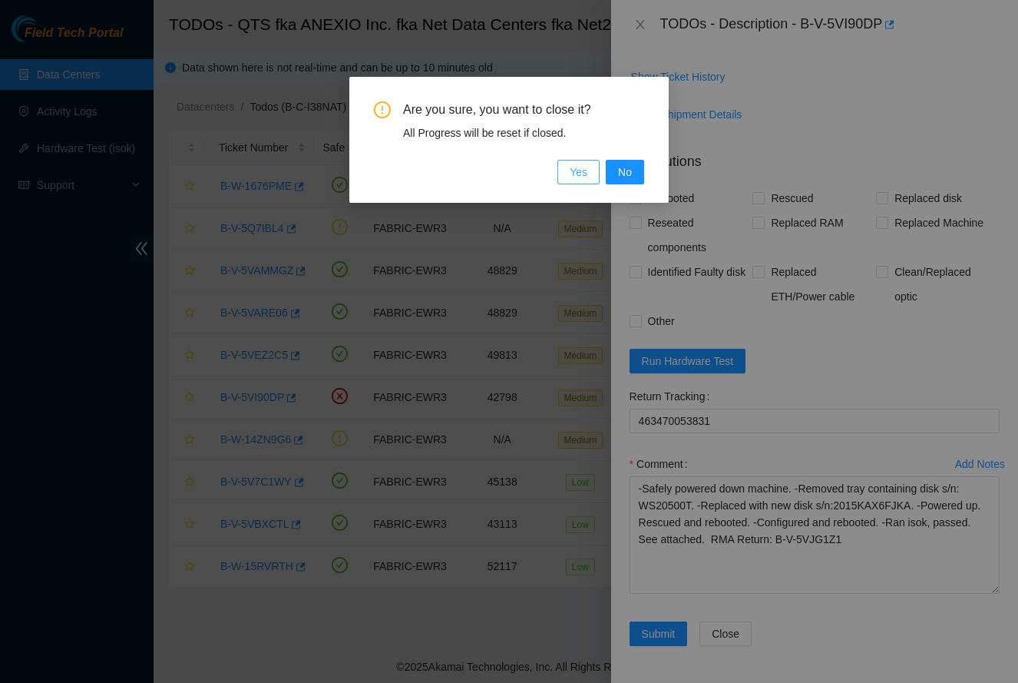
click at [571, 170] on span "Yes" at bounding box center [579, 172] width 18 height 17
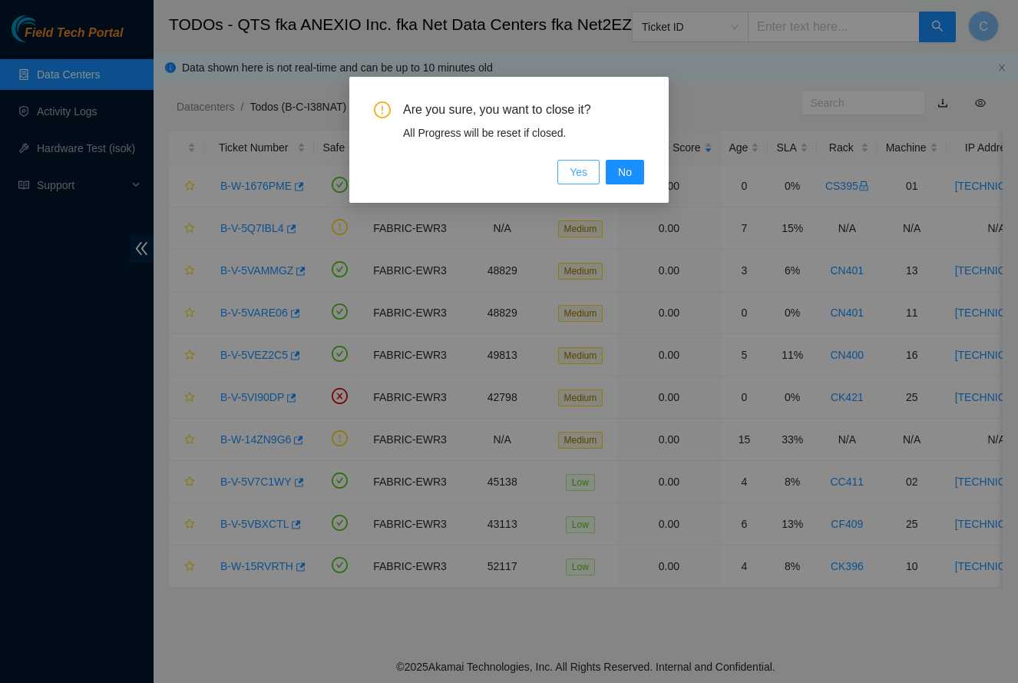
scroll to position [174, 0]
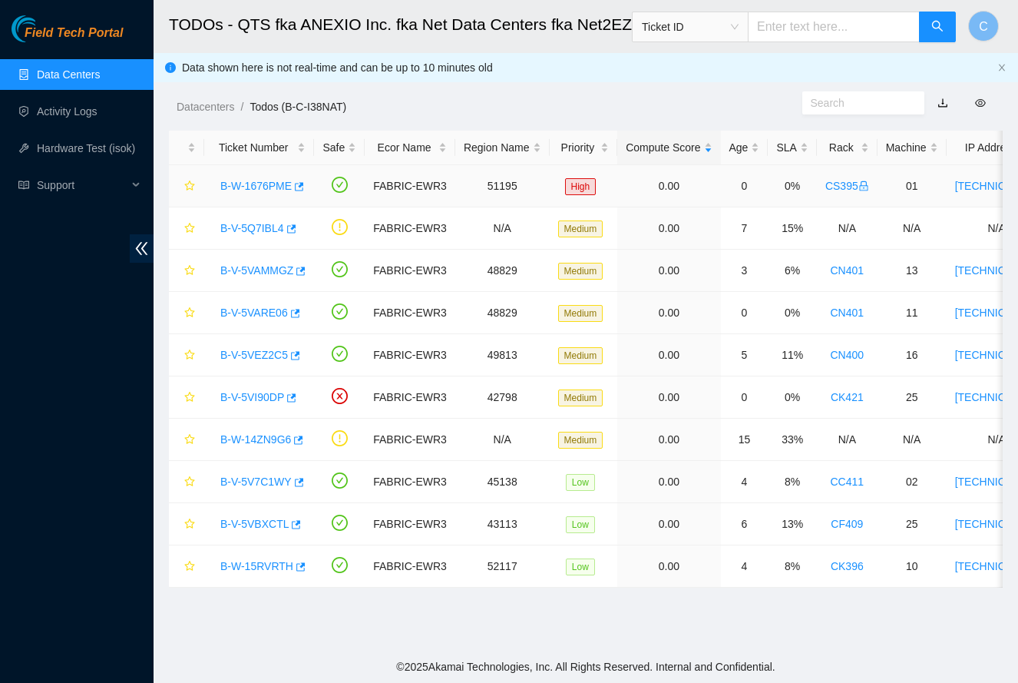
click at [276, 189] on link "B-W-1676PME" at bounding box center [255, 186] width 71 height 12
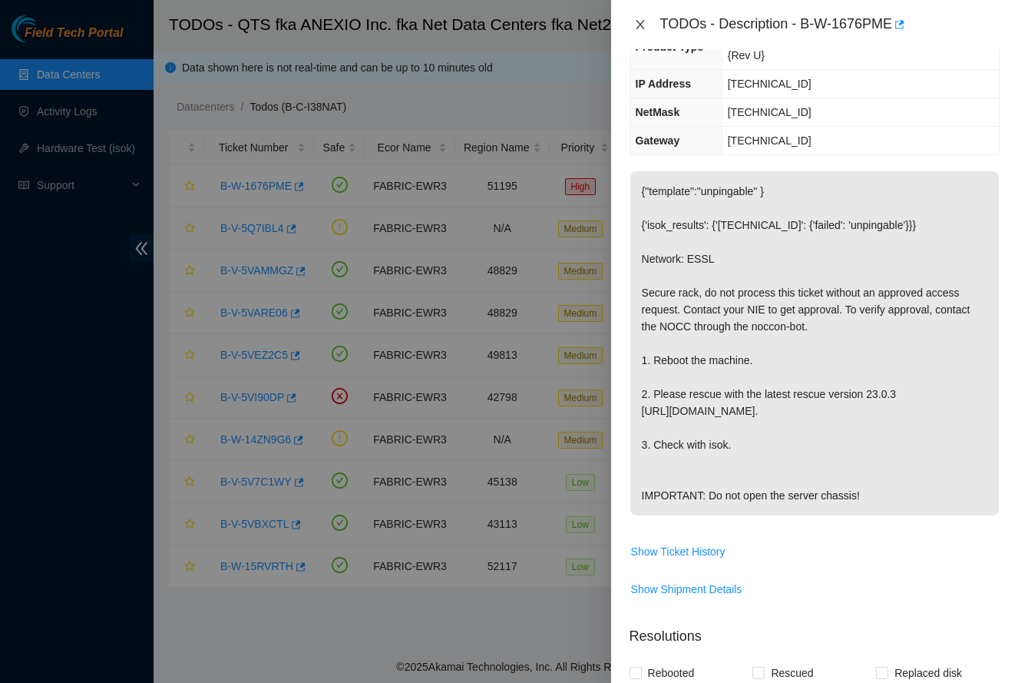
click at [643, 25] on icon "close" at bounding box center [640, 24] width 12 height 12
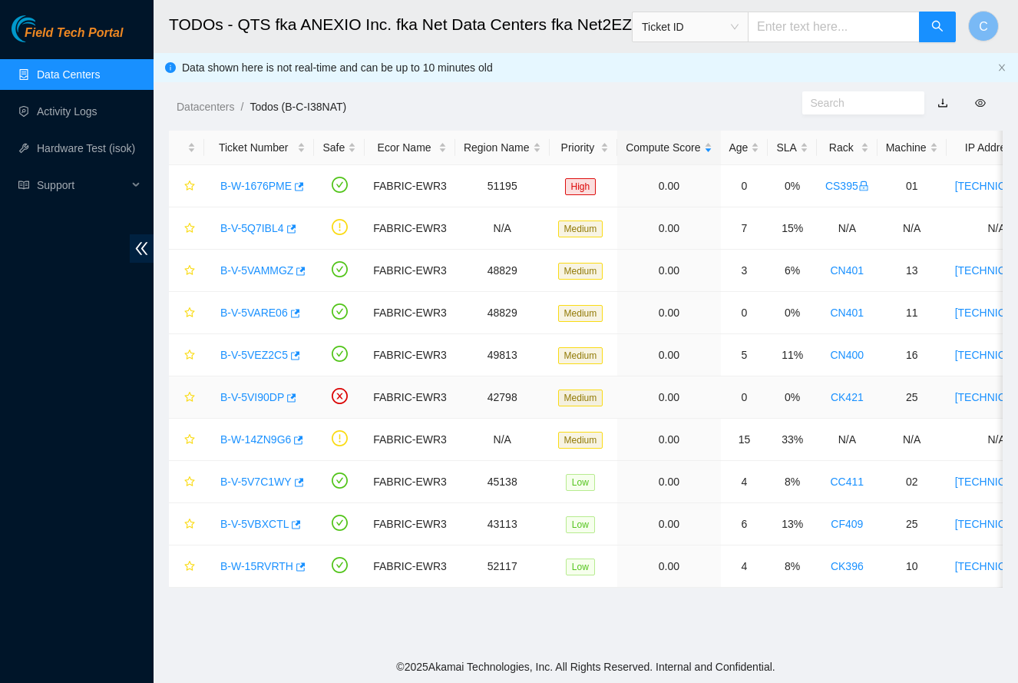
click at [264, 398] on link "B-V-5VI90DP" at bounding box center [252, 397] width 64 height 12
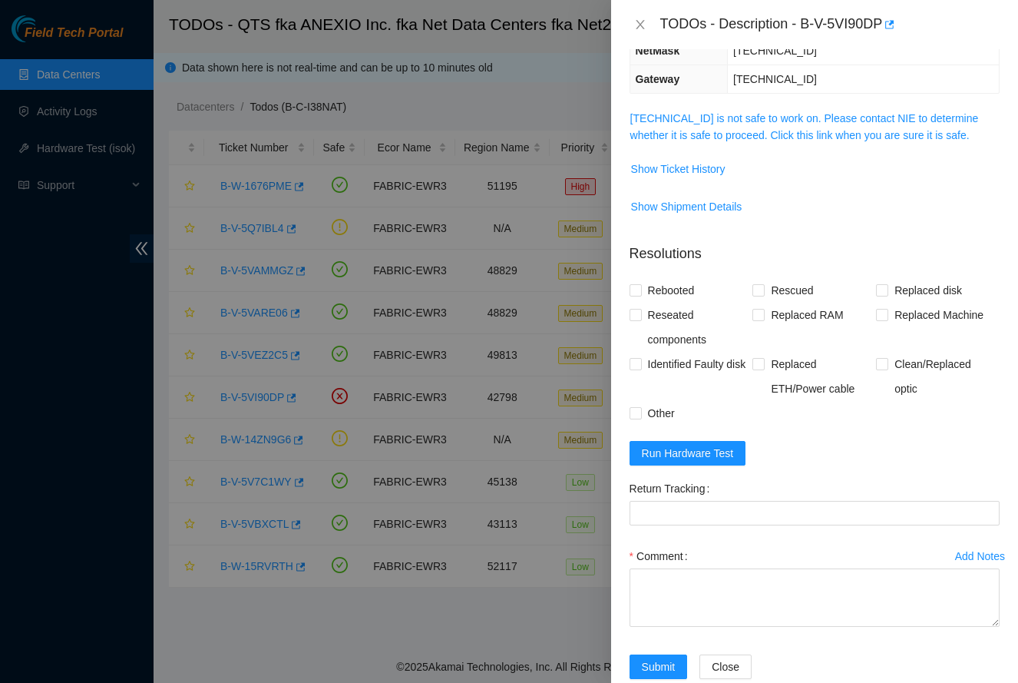
scroll to position [235, 0]
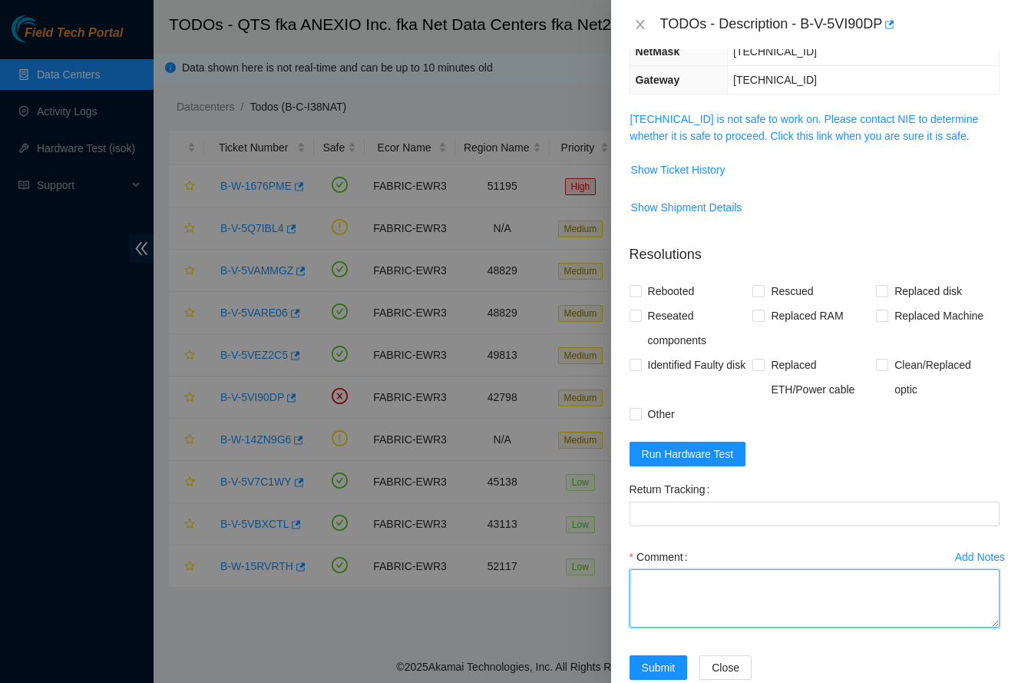
click at [732, 579] on textarea "Comment" at bounding box center [815, 598] width 370 height 58
paste textarea "-Safely powered down machine. -Removed tray containing disk s/n: WS20500T. -Rep…"
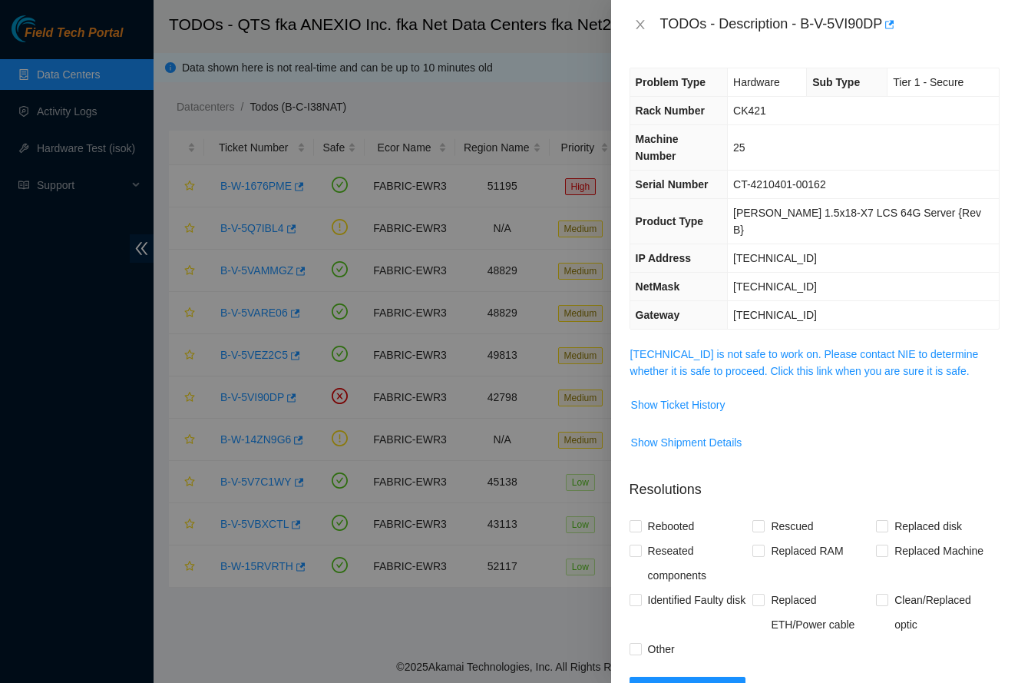
scroll to position [0, 0]
type textarea "-Safely powered down machine. -Removed tray containing disk s/n: WS20500T. -Rep…"
click at [813, 346] on span "[TECHNICAL_ID] is not safe to work on. Please contact NIE to determine whether …" at bounding box center [814, 363] width 369 height 34
click at [813, 348] on link "[TECHNICAL_ID] is not safe to work on. Please contact NIE to determine whether …" at bounding box center [804, 362] width 349 height 29
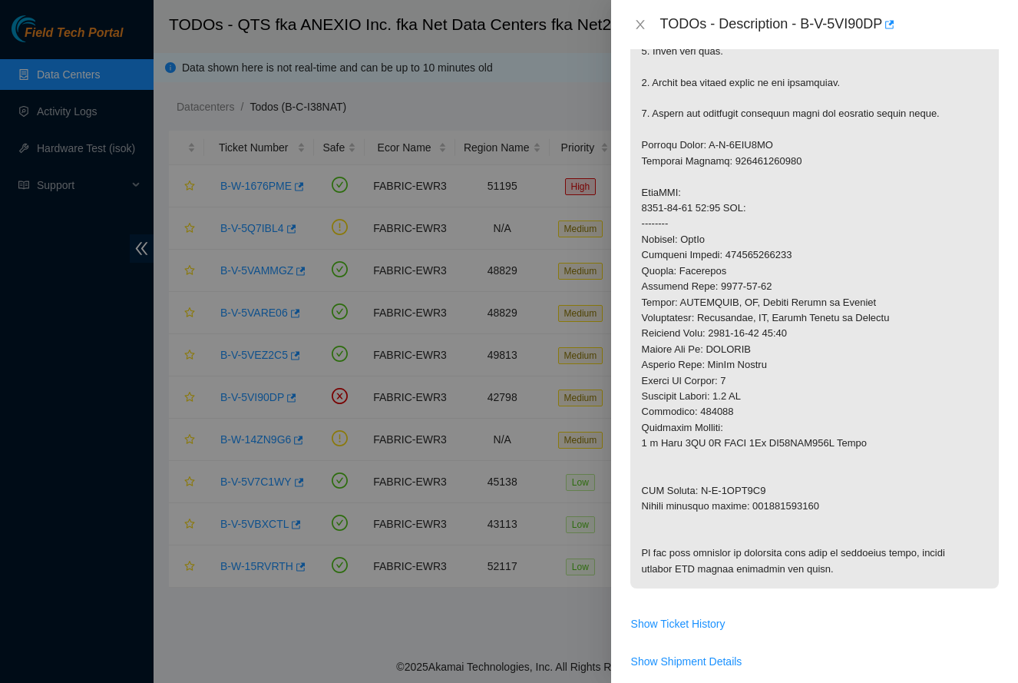
scroll to position [586, 0]
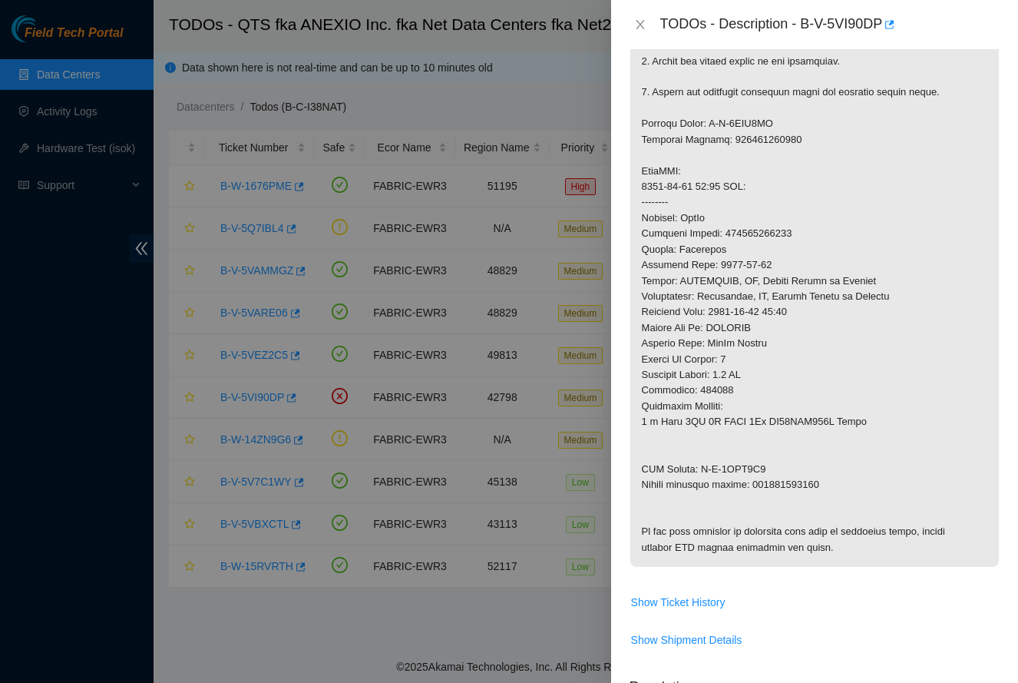
click at [806, 437] on p at bounding box center [814, 163] width 369 height 807
copy p "463470053831"
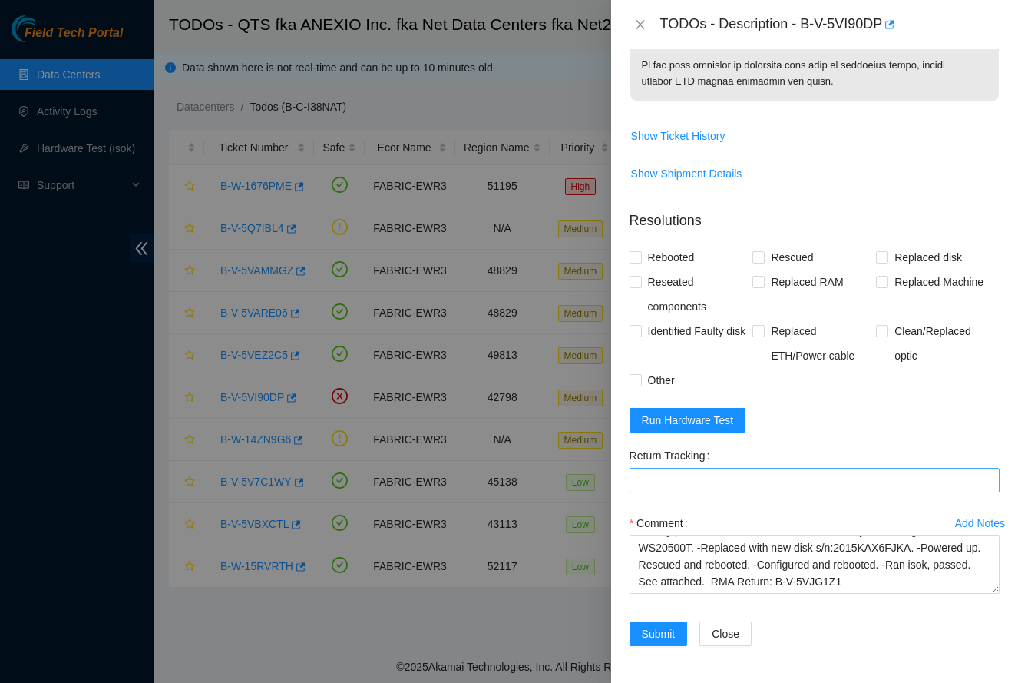
scroll to position [1063, 0]
click at [766, 484] on Tracking "Return Tracking" at bounding box center [815, 480] width 370 height 25
paste Tracking "463470053831"
type Tracking "463470053831"
click at [904, 256] on span "Replaced disk" at bounding box center [928, 257] width 80 height 25
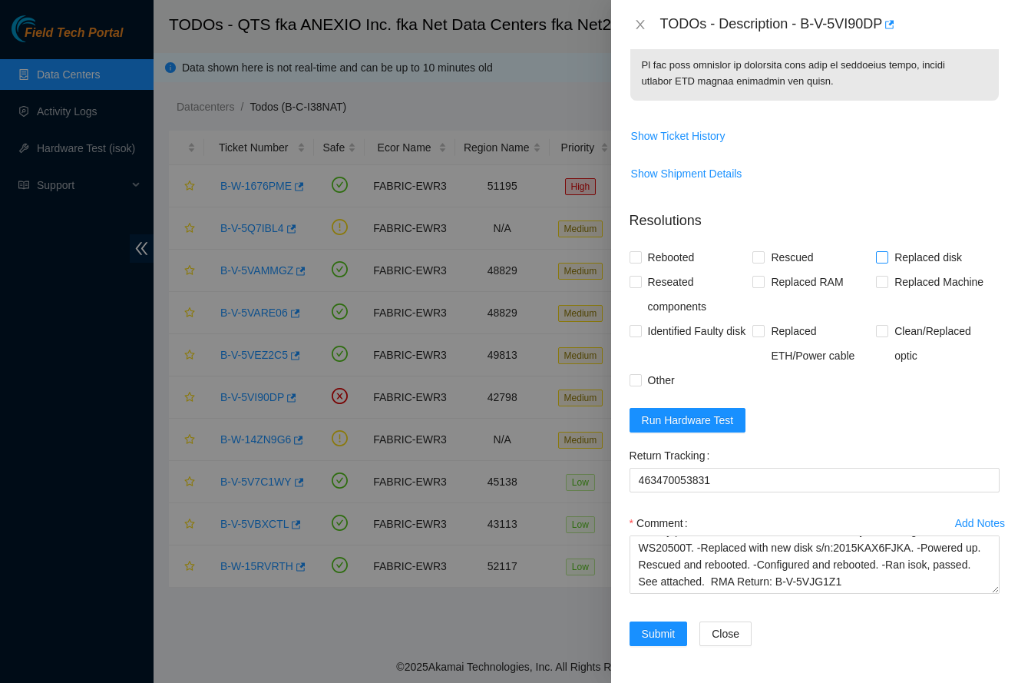
click at [887, 256] on input "Replaced disk" at bounding box center [881, 256] width 11 height 11
checkbox input "true"
click at [791, 260] on span "Rescued" at bounding box center [792, 257] width 55 height 25
click at [763, 260] on input "Rescued" at bounding box center [757, 256] width 11 height 11
checkbox input "true"
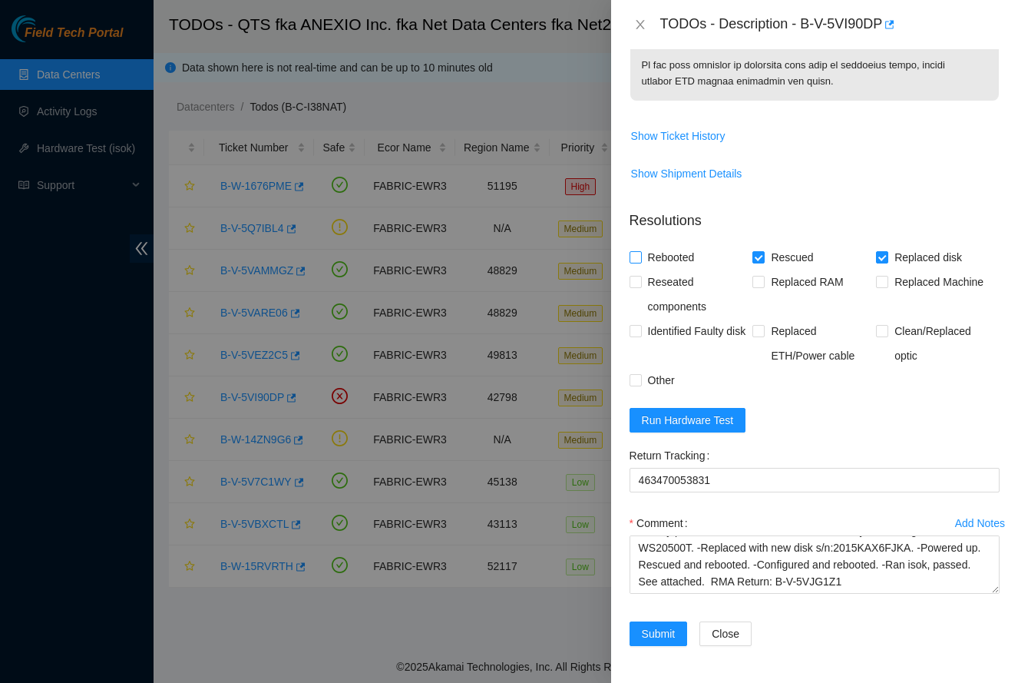
click at [677, 262] on span "Rebooted" at bounding box center [671, 257] width 59 height 25
click at [640, 262] on input "Rebooted" at bounding box center [635, 256] width 11 height 11
checkbox input "true"
click at [918, 559] on textarea "-Safely powered down machine. -Removed tray containing disk s/n: WS20500T. -Rep…" at bounding box center [815, 564] width 370 height 58
click at [694, 419] on span "Run Hardware Test" at bounding box center [688, 420] width 92 height 17
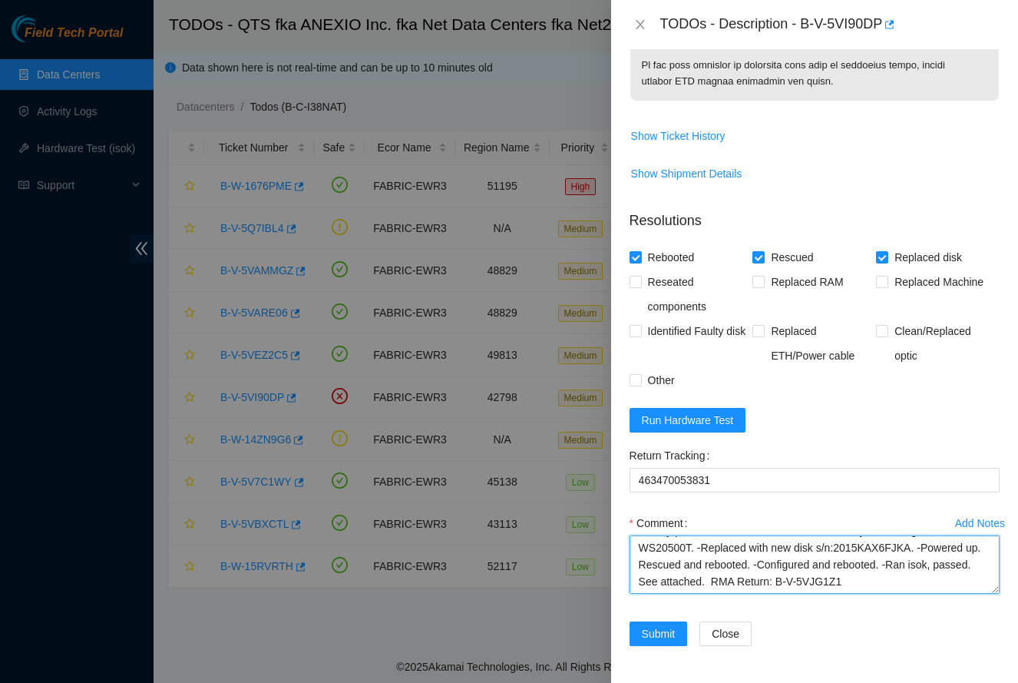
click at [763, 550] on textarea "-Safely powered down machine. -Removed tray containing disk s/n: WS20500T. -Rep…" at bounding box center [815, 564] width 370 height 58
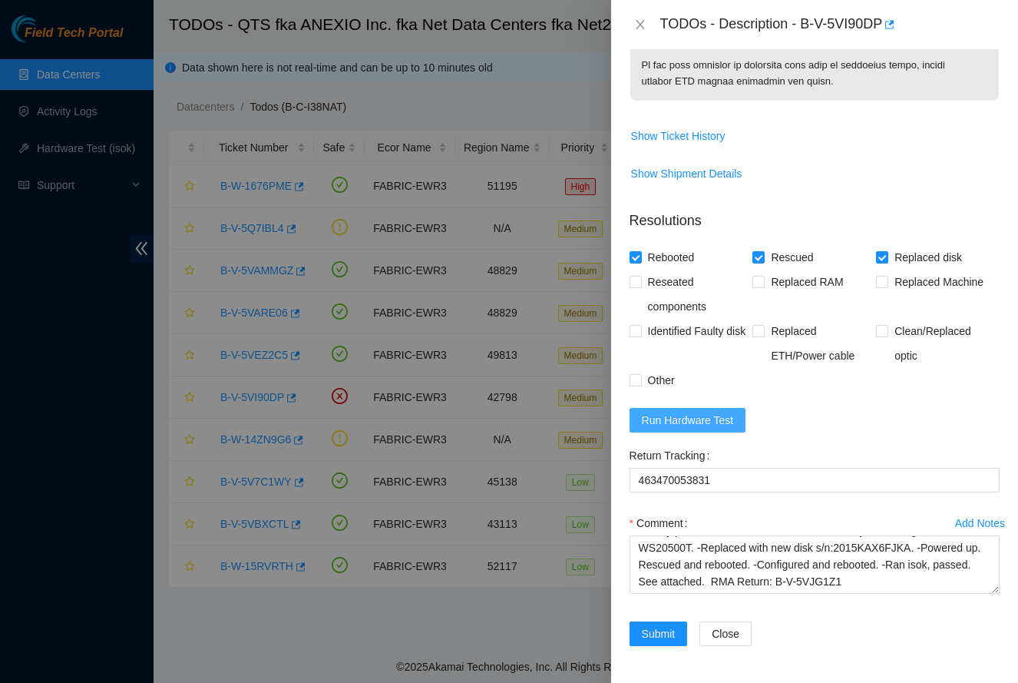
click at [676, 420] on span "Run Hardware Test" at bounding box center [688, 420] width 92 height 17
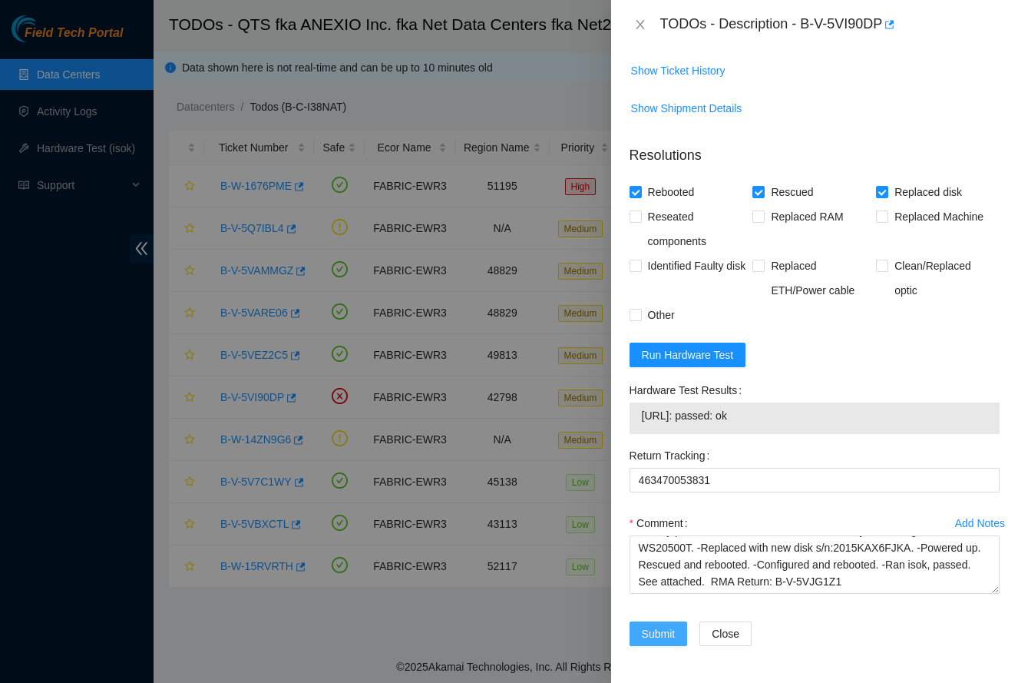
scroll to position [1129, 0]
click at [663, 631] on span "Submit" at bounding box center [659, 633] width 34 height 17
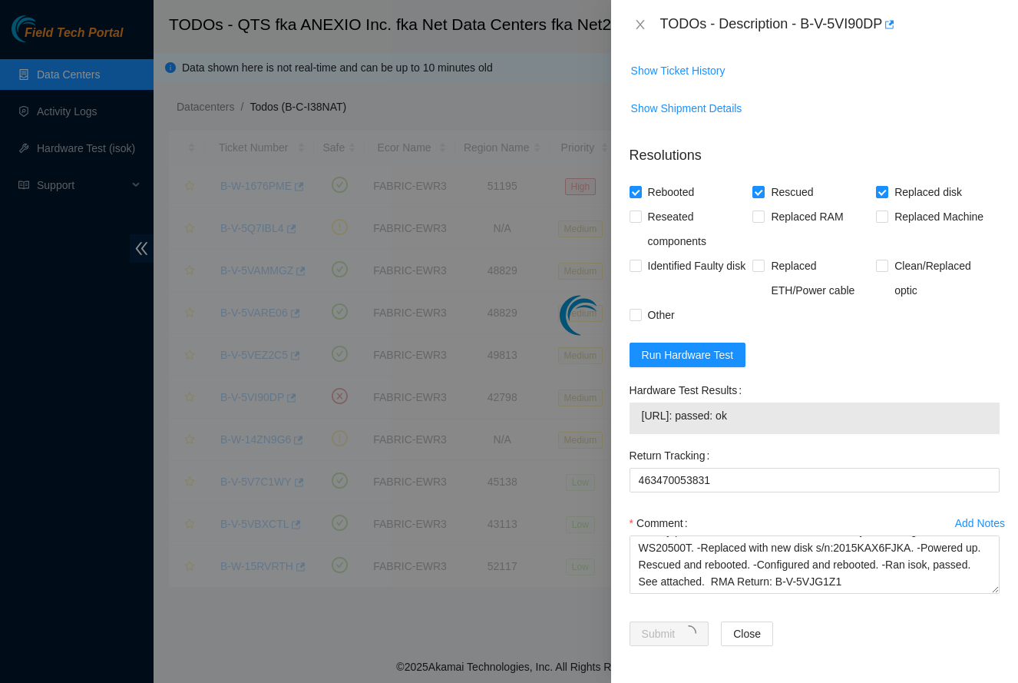
scroll to position [174, 0]
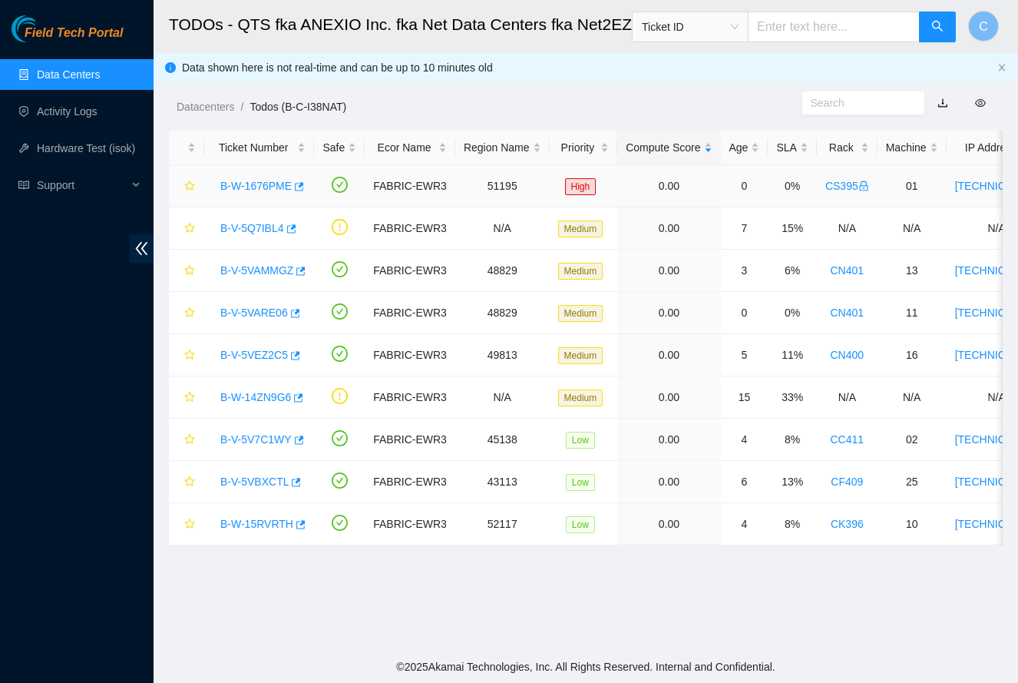
click at [254, 182] on link "B-W-1676PME" at bounding box center [255, 186] width 71 height 12
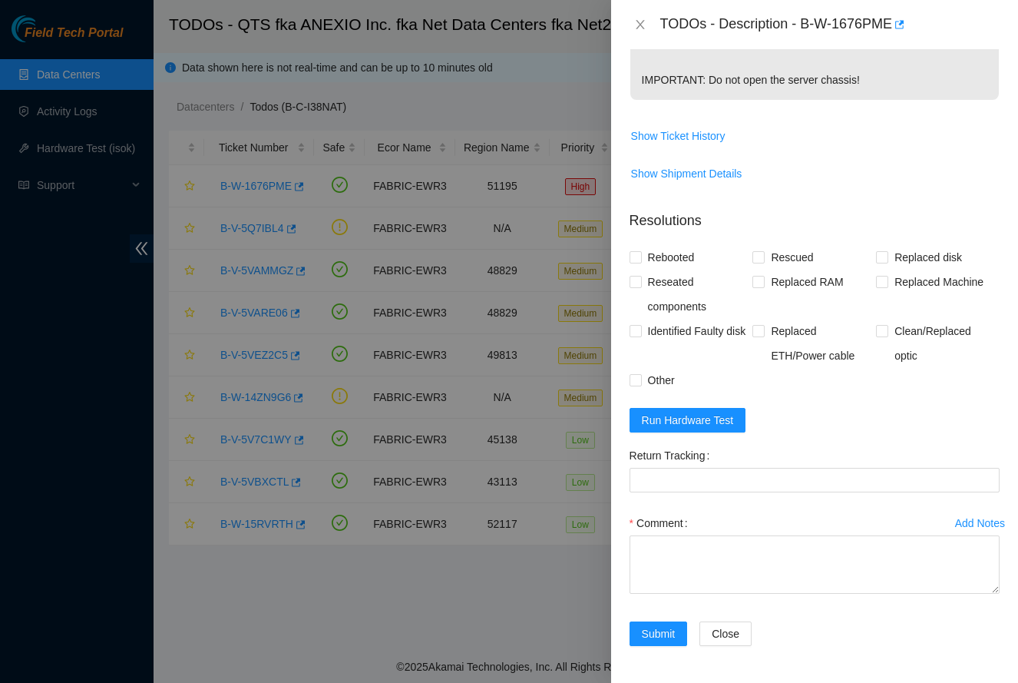
scroll to position [590, 0]
click at [698, 427] on span "Run Hardware Test" at bounding box center [688, 420] width 92 height 17
click at [789, 260] on span "Rescued" at bounding box center [792, 257] width 55 height 25
click at [763, 260] on input "Rescued" at bounding box center [757, 256] width 11 height 11
checkbox input "true"
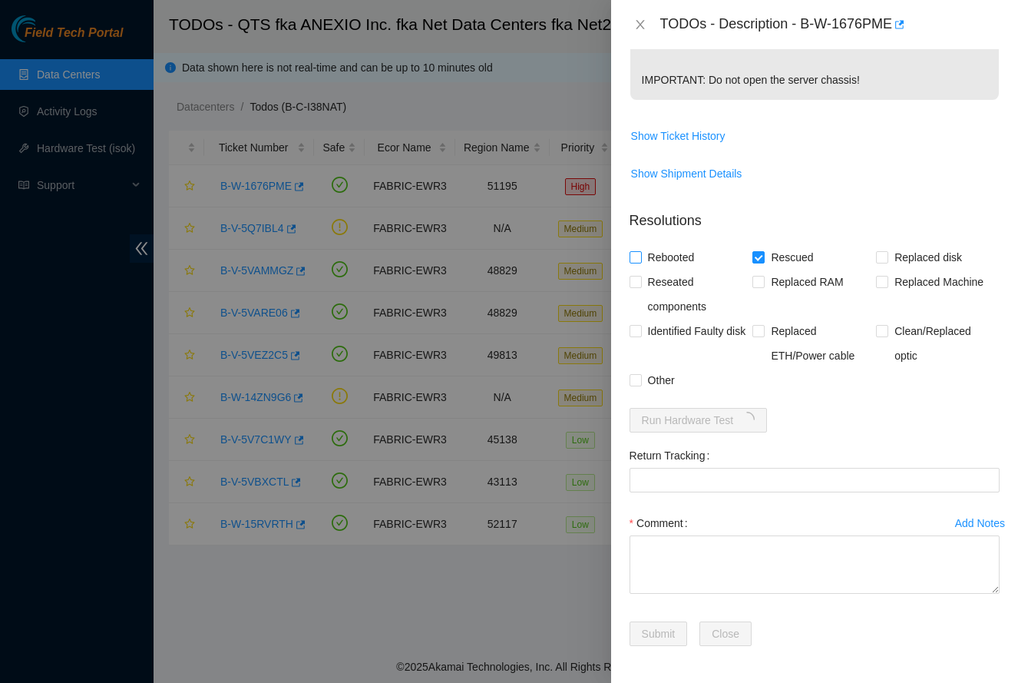
click at [698, 260] on span "Rebooted" at bounding box center [671, 257] width 59 height 25
click at [640, 260] on input "Rebooted" at bounding box center [635, 256] width 11 height 11
checkbox input "true"
click at [706, 573] on textarea "Comment" at bounding box center [815, 564] width 370 height 58
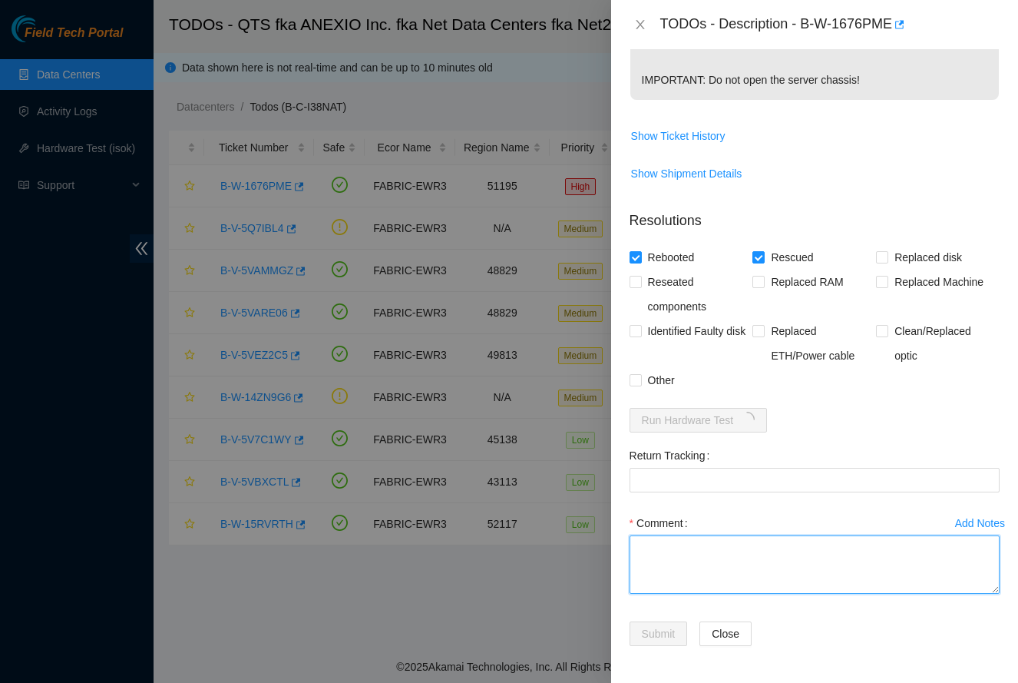
paste textarea "-Safely powered down. -Reseated all disks. -Rescued and rebooted. -Configured a…"
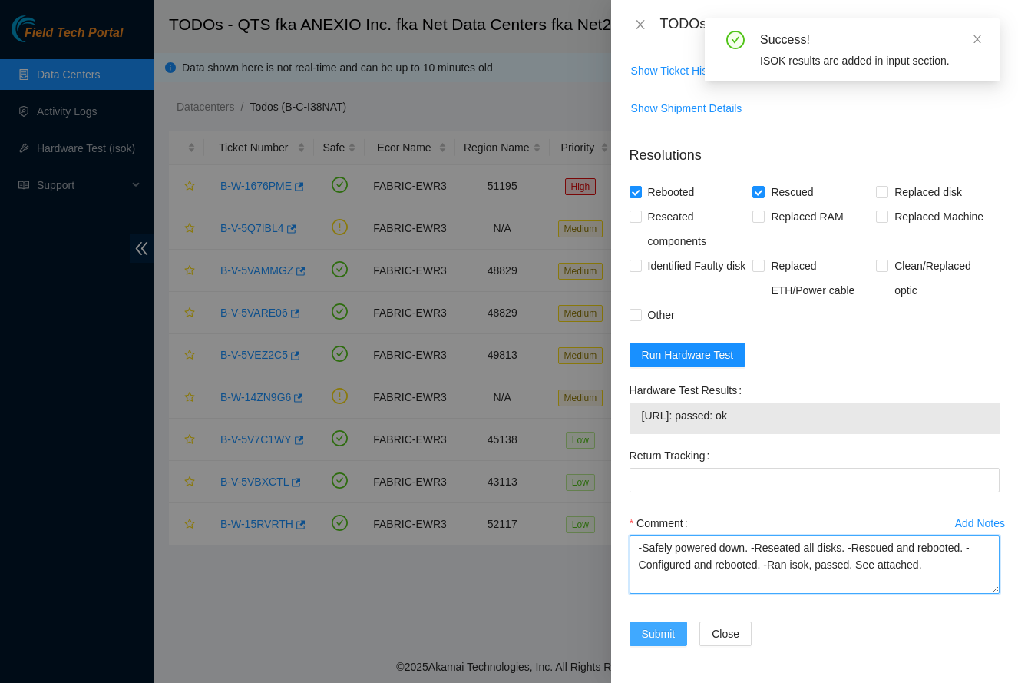
scroll to position [655, 0]
type textarea "-Safely powered down. -Reseated all disks. -Rescued and rebooted. -Configured a…"
click at [657, 635] on span "Submit" at bounding box center [659, 633] width 34 height 17
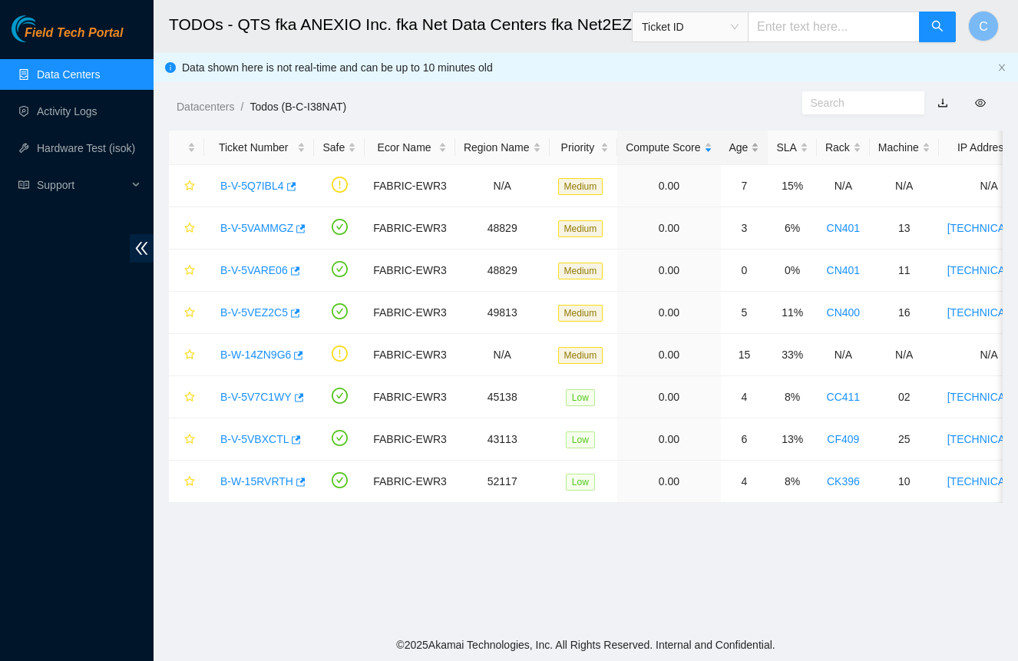
scroll to position [0, 0]
click at [746, 153] on div "Age" at bounding box center [744, 147] width 31 height 17
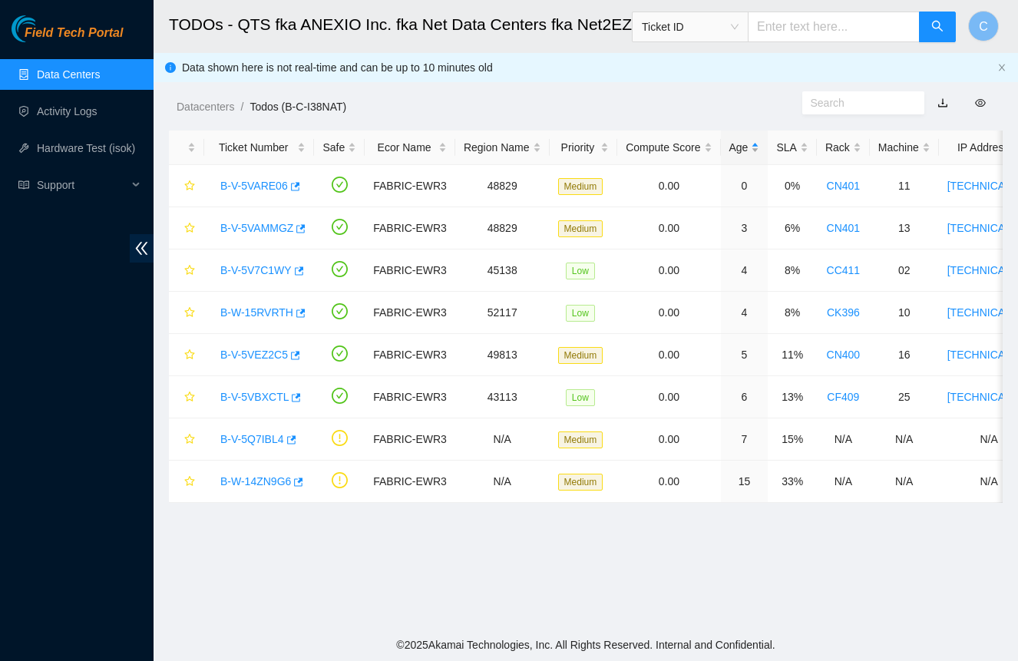
click at [750, 146] on div "Age" at bounding box center [744, 147] width 31 height 17
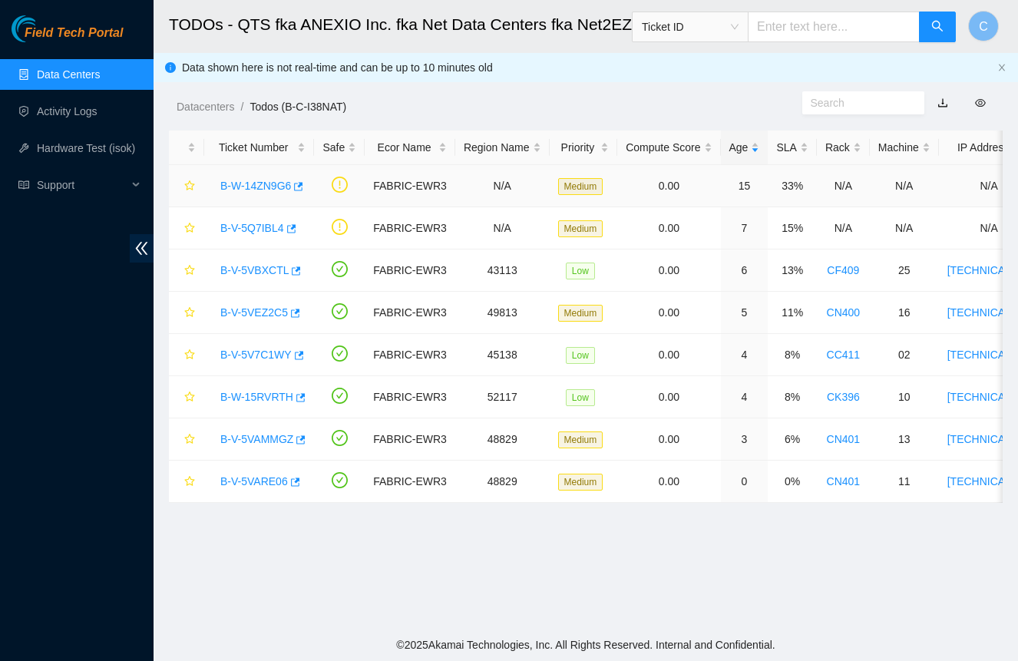
click at [243, 190] on link "B-W-14ZN9G6" at bounding box center [255, 186] width 71 height 12
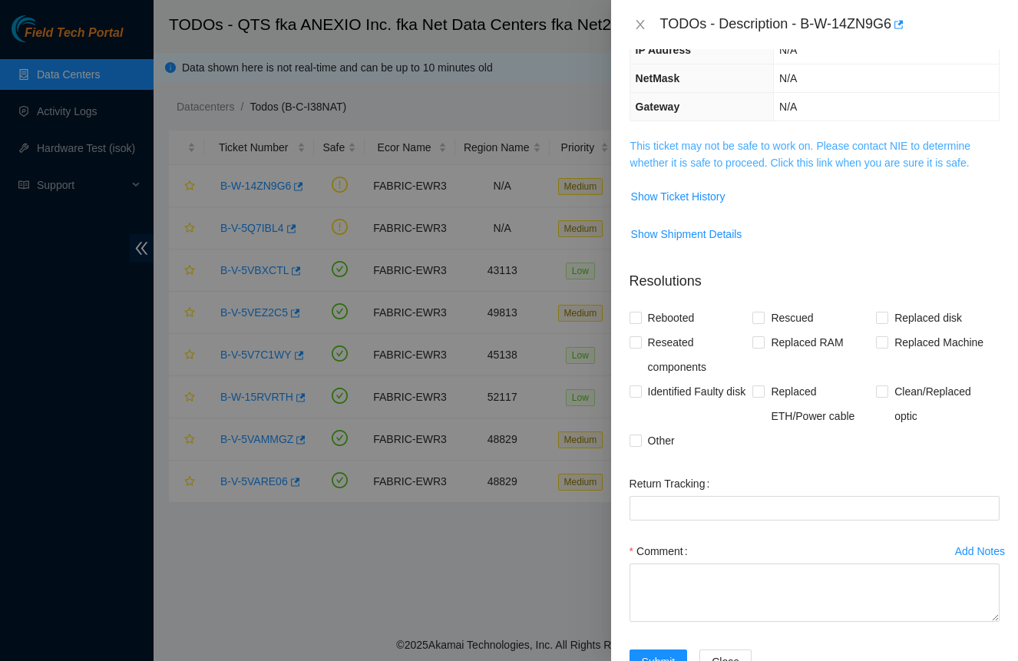
click at [769, 160] on link "This ticket may not be safe to work on. Please contact NIE to determine whether…" at bounding box center [800, 154] width 341 height 29
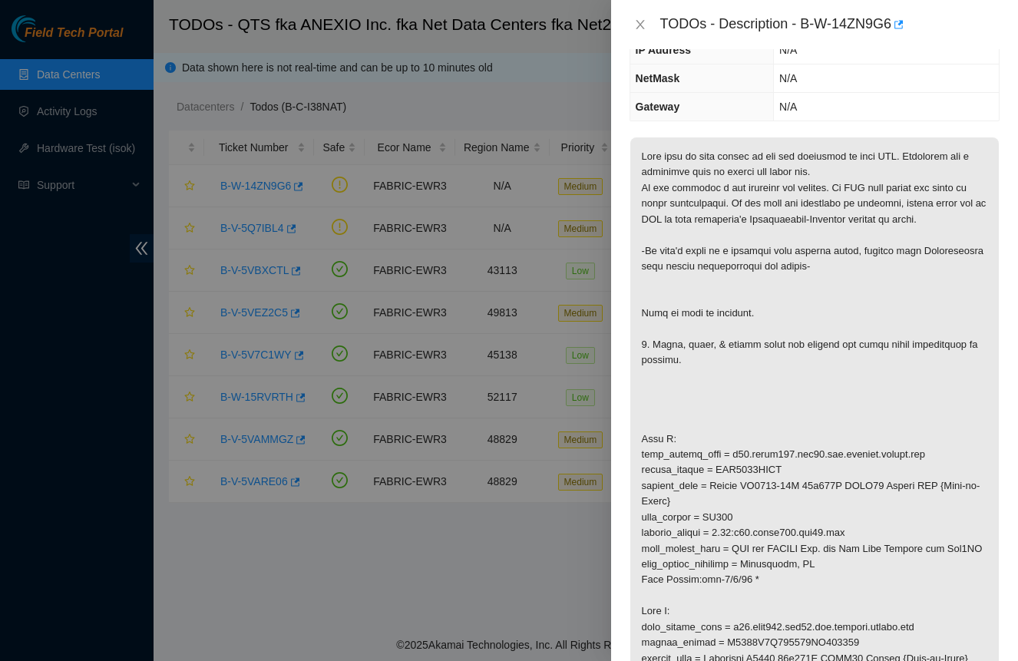
drag, startPoint x: 644, startPoint y: 22, endPoint x: 630, endPoint y: 28, distance: 15.8
click at [643, 23] on icon "close" at bounding box center [640, 24] width 12 height 12
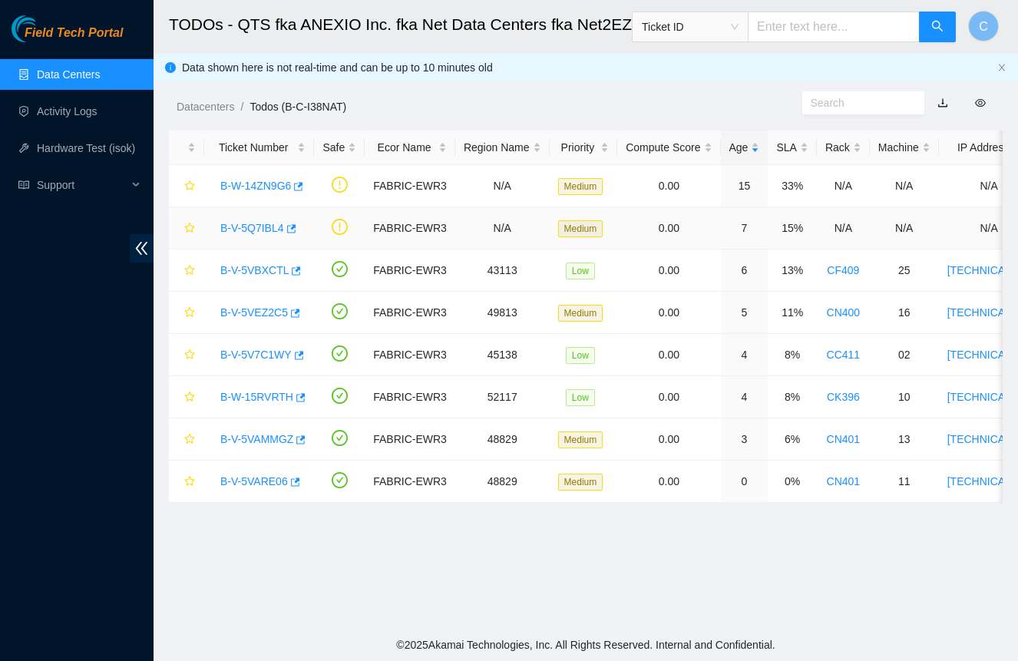
click at [248, 225] on link "B-V-5Q7IBL4" at bounding box center [252, 228] width 64 height 12
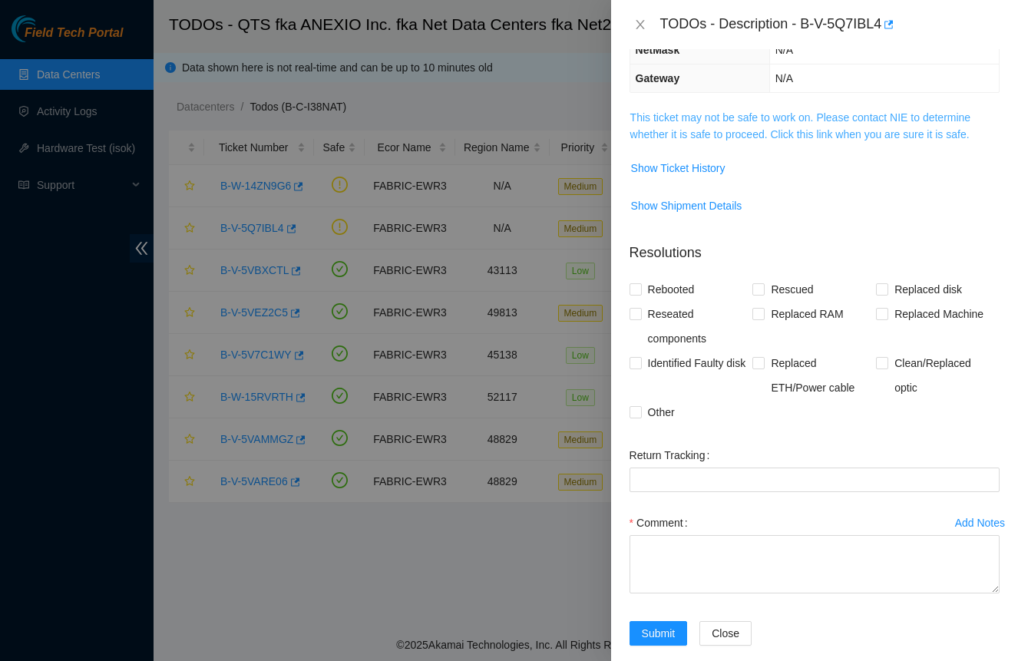
click at [726, 131] on link "This ticket may not be safe to work on. Please contact NIE to determine whether…" at bounding box center [800, 125] width 341 height 29
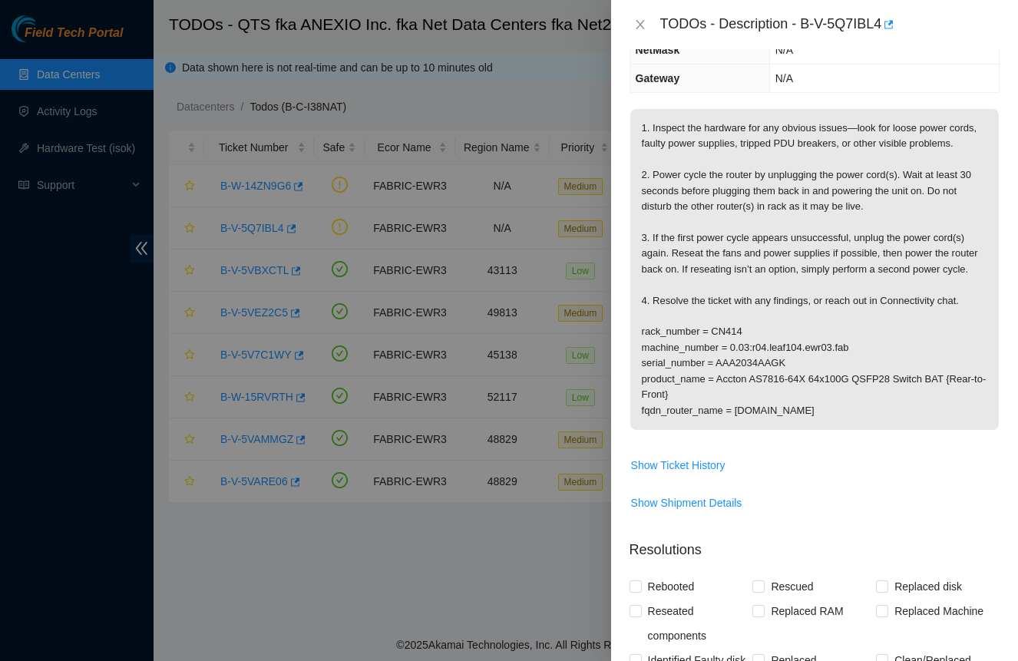
click at [635, 25] on icon "close" at bounding box center [640, 24] width 12 height 12
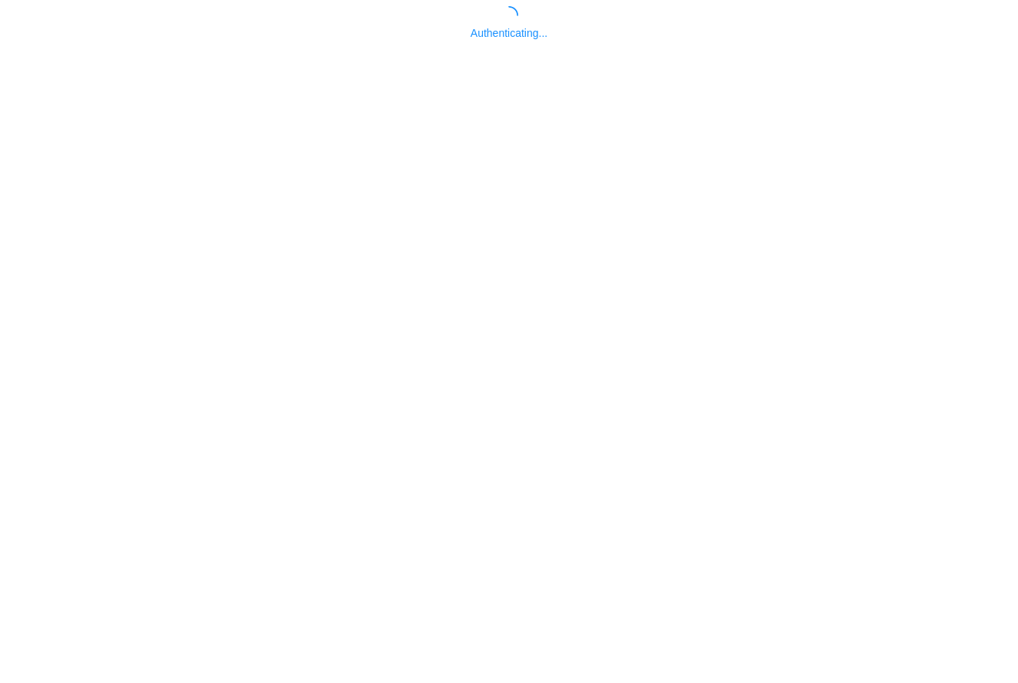
click at [763, 550] on body "Authenticating..." at bounding box center [509, 347] width 1018 height 683
